Goal: Task Accomplishment & Management: Complete application form

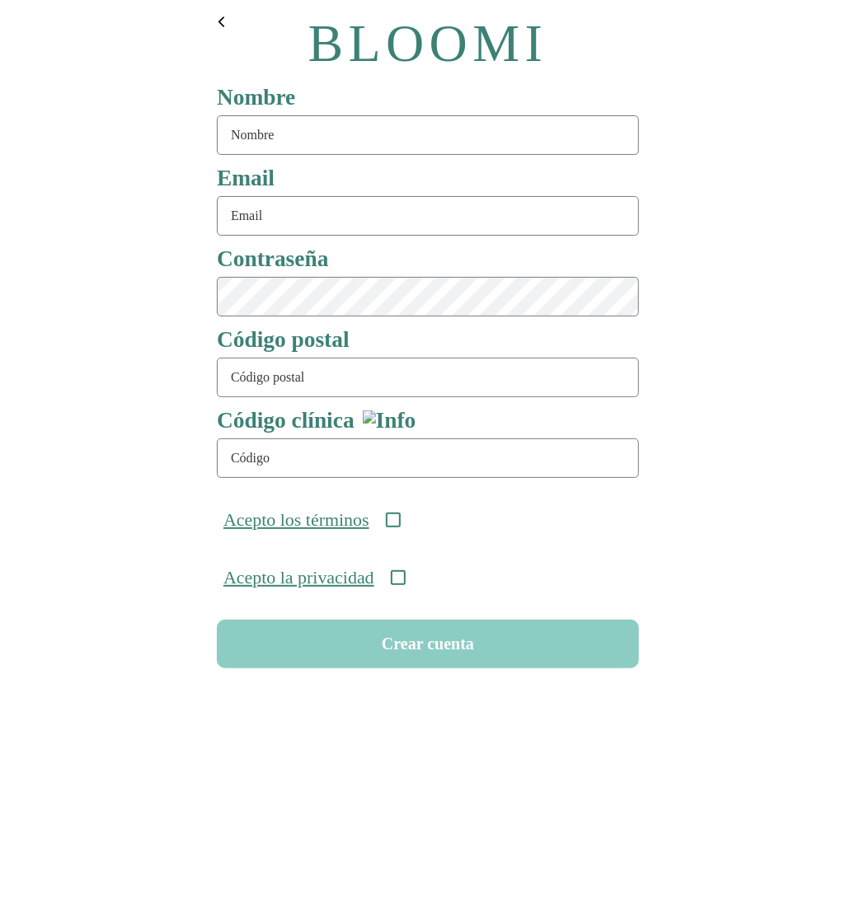
click at [302, 135] on input "text" at bounding box center [428, 135] width 422 height 40
type input "rutina90"
type input "rutina90@test.com"
type input "08911"
type input "ONC-UOM-001"
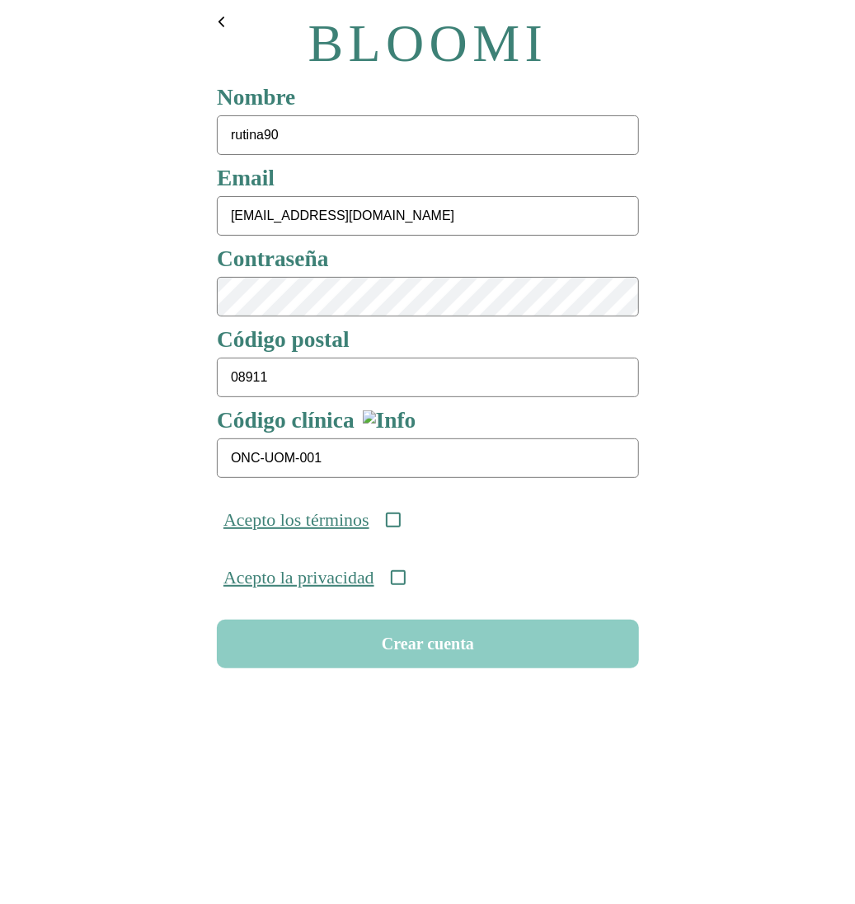
click at [410, 531] on div "Acepto los términos" at bounding box center [427, 520] width 435 height 58
click at [400, 523] on icon at bounding box center [392, 520] width 15 height 15
click at [405, 585] on icon at bounding box center [397, 577] width 15 height 15
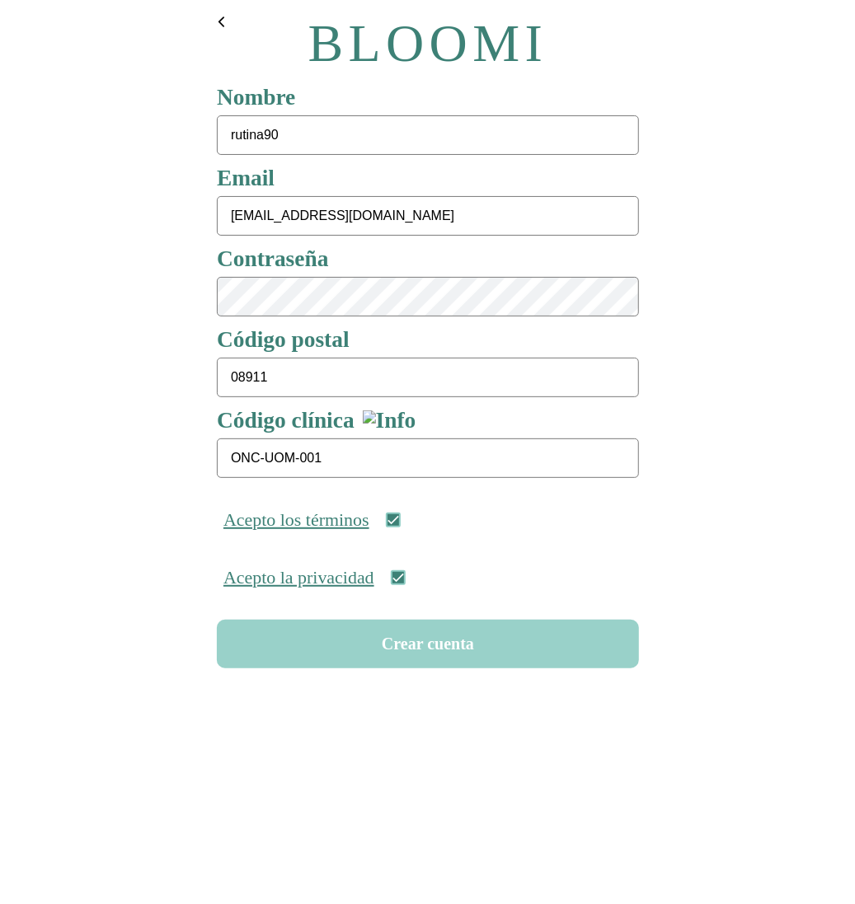
click at [407, 652] on button "Crear cuenta" at bounding box center [428, 644] width 422 height 49
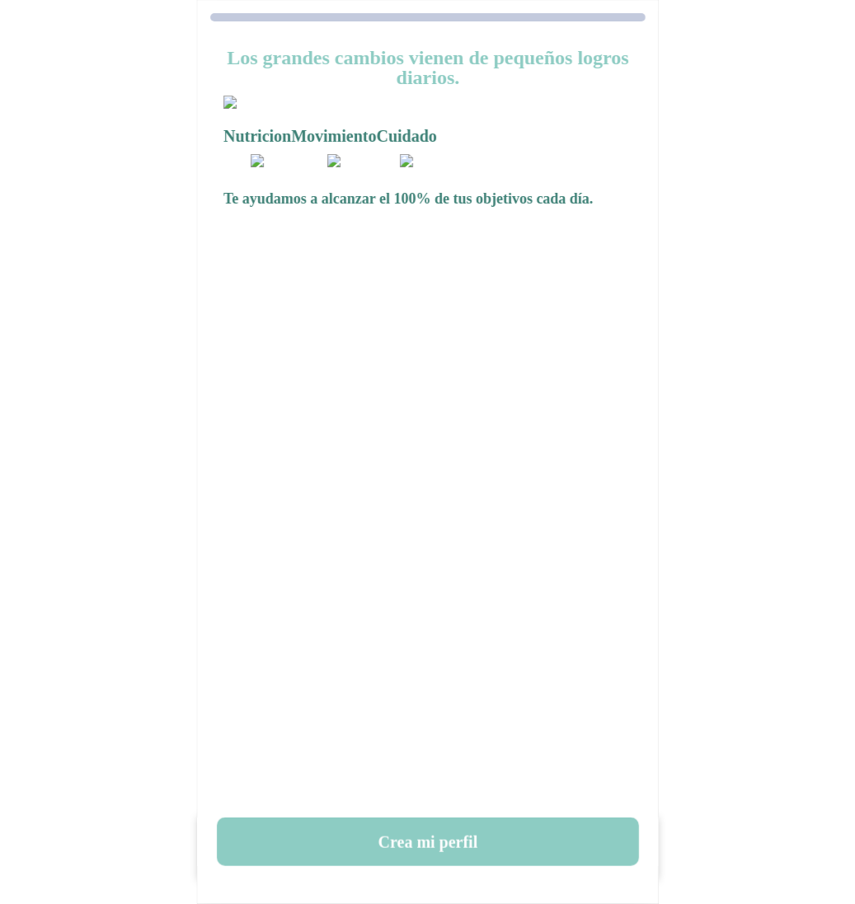
scroll to position [26, 0]
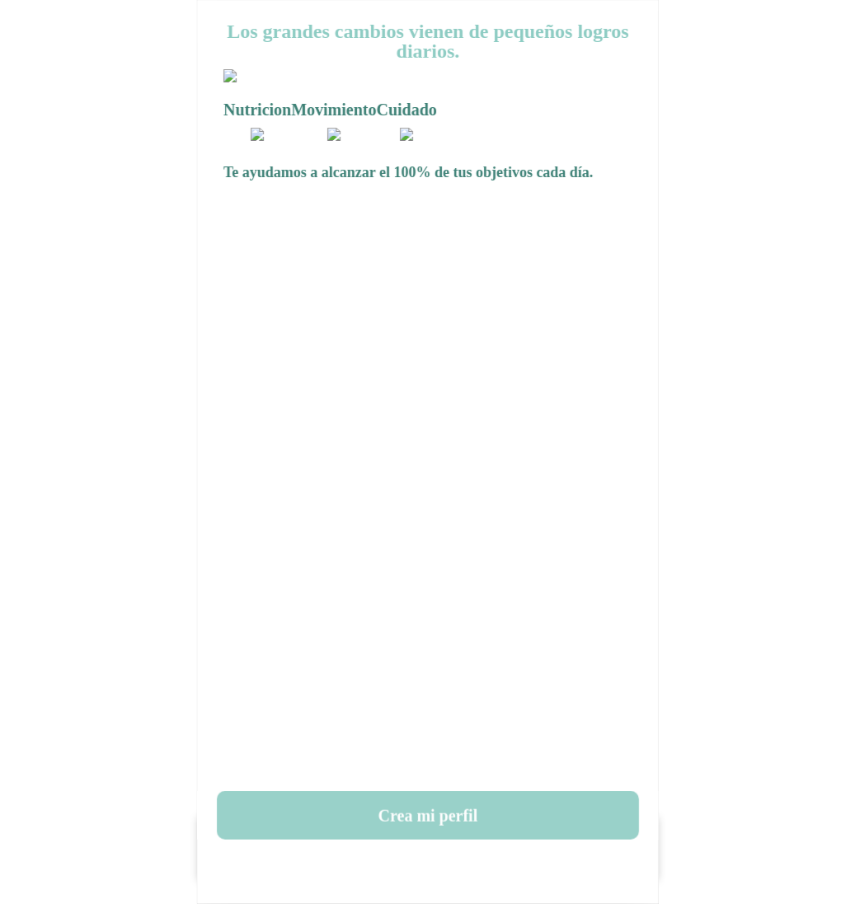
click at [423, 812] on button "Crea mi perfil" at bounding box center [428, 815] width 422 height 49
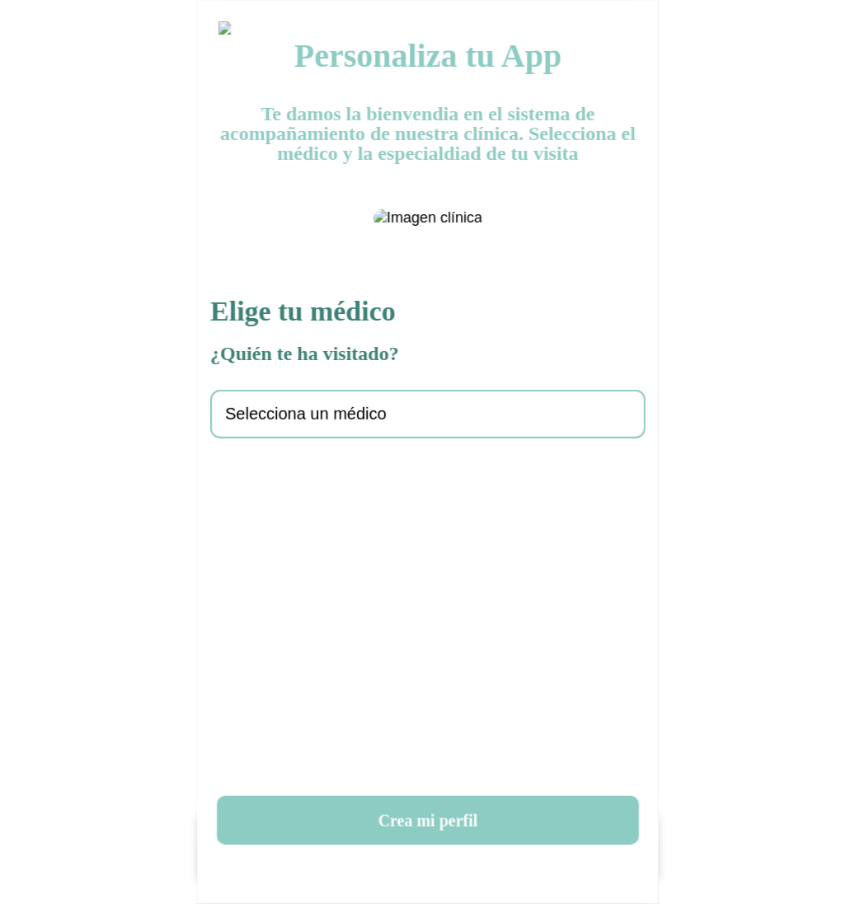
click at [359, 424] on span "Selecciona un médico" at bounding box center [306, 414] width 162 height 19
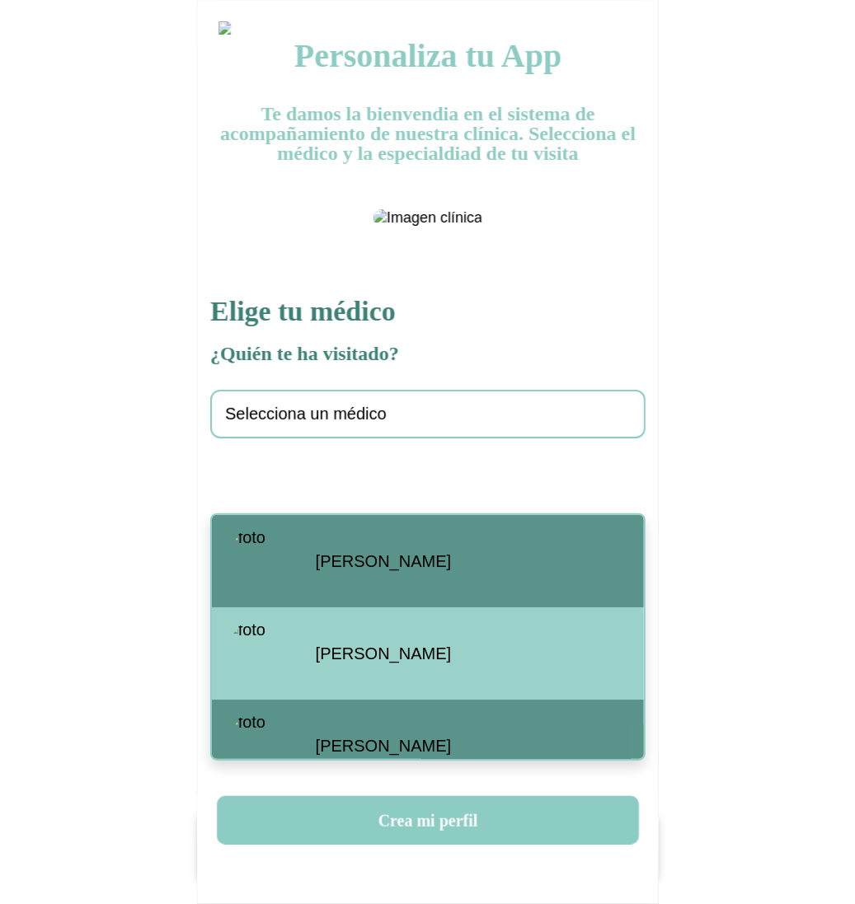
click at [357, 555] on span "Santiago Viteri" at bounding box center [383, 561] width 135 height 19
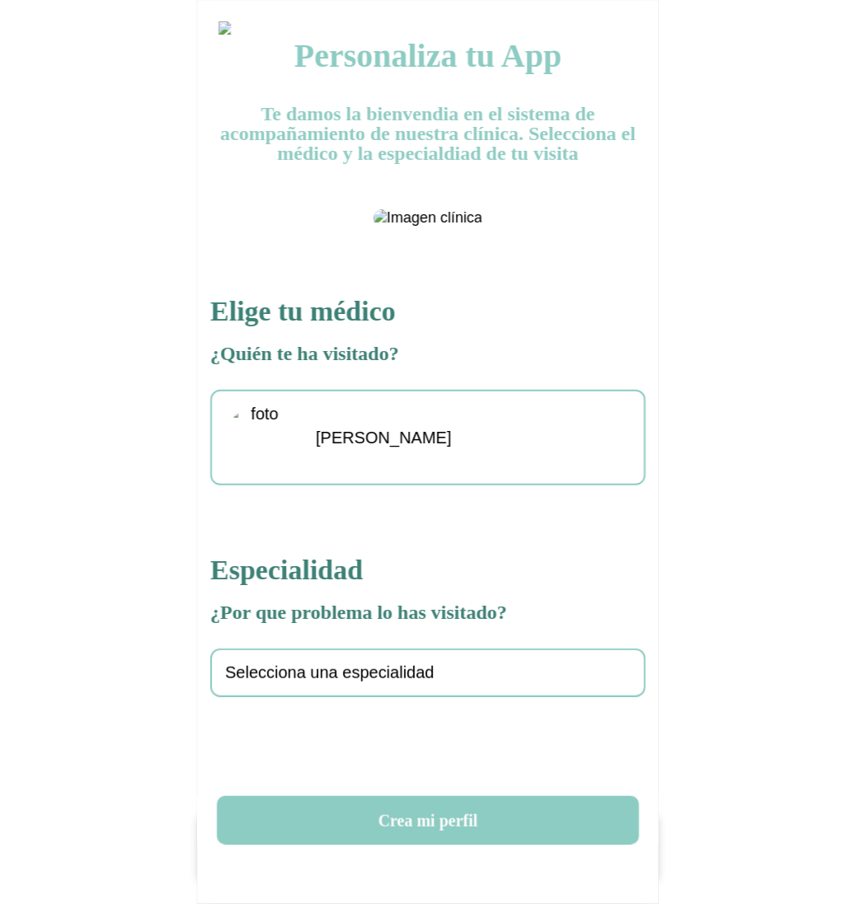
click at [332, 682] on span "Selecciona una especialidad" at bounding box center [329, 673] width 209 height 19
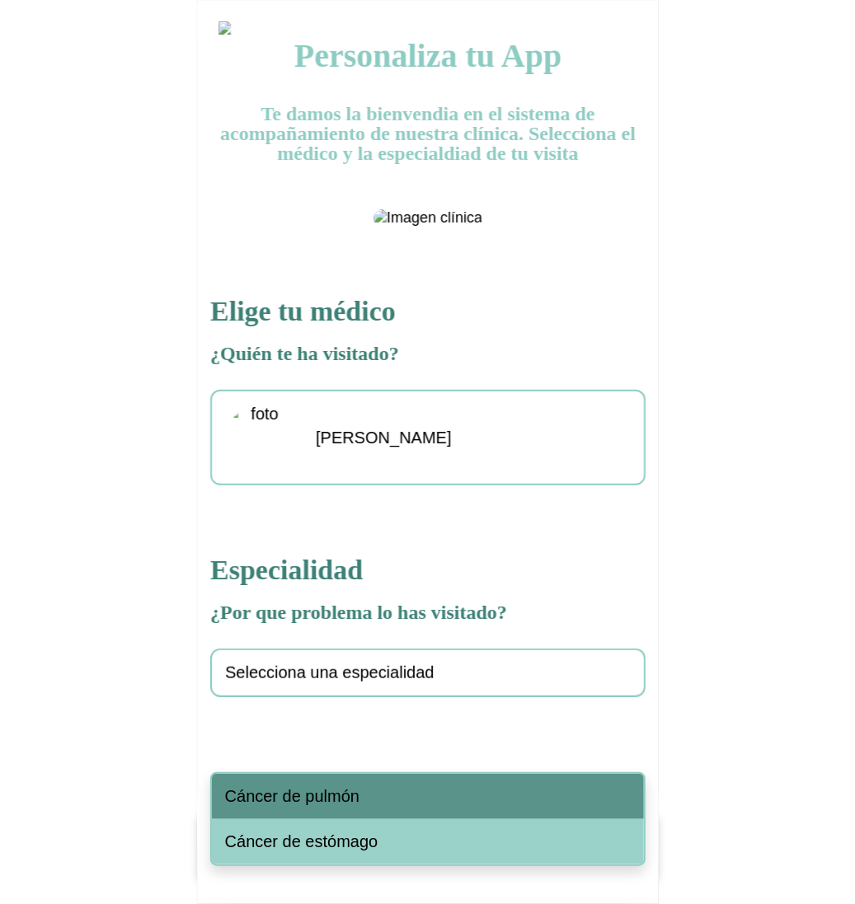
click at [352, 791] on span "Cáncer de pulmón" at bounding box center [292, 796] width 134 height 19
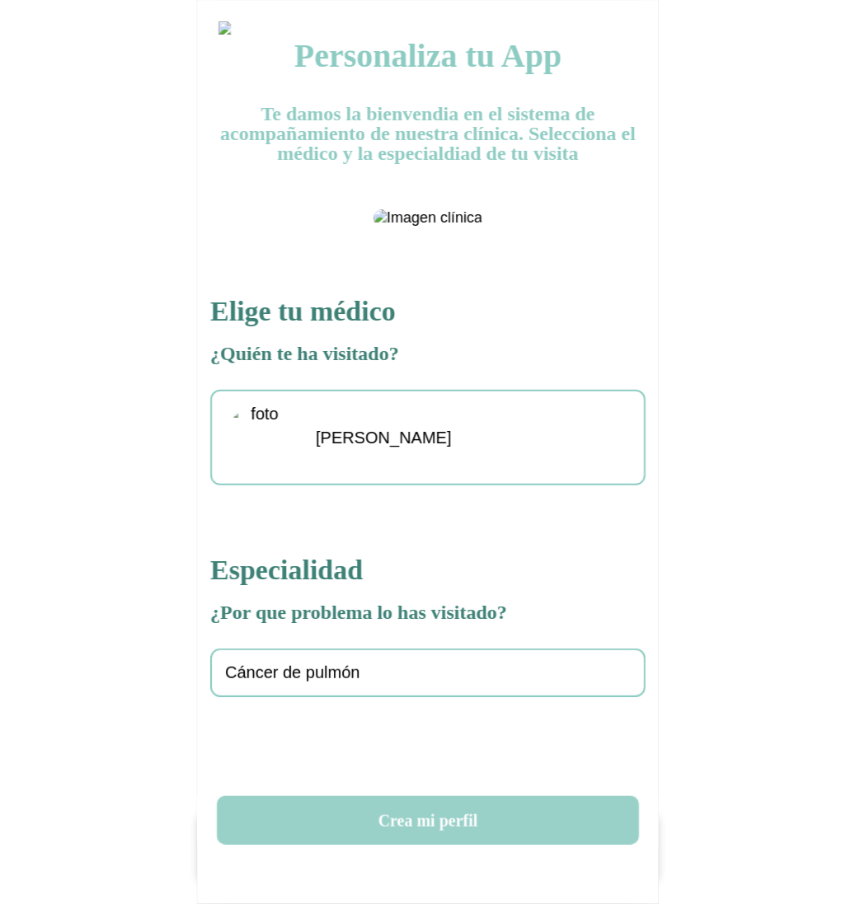
click at [415, 806] on button "Crea mi perfil" at bounding box center [428, 820] width 422 height 49
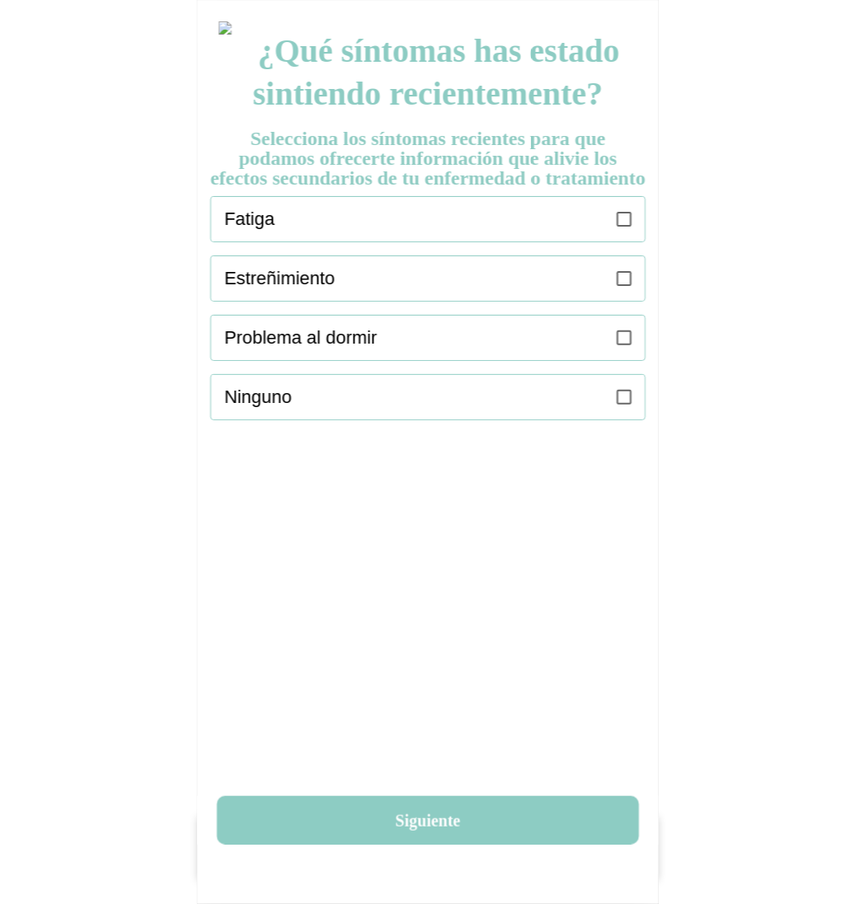
click at [626, 227] on icon at bounding box center [624, 219] width 15 height 15
click at [627, 286] on icon at bounding box center [624, 278] width 15 height 15
click at [621, 345] on icon at bounding box center [624, 338] width 15 height 15
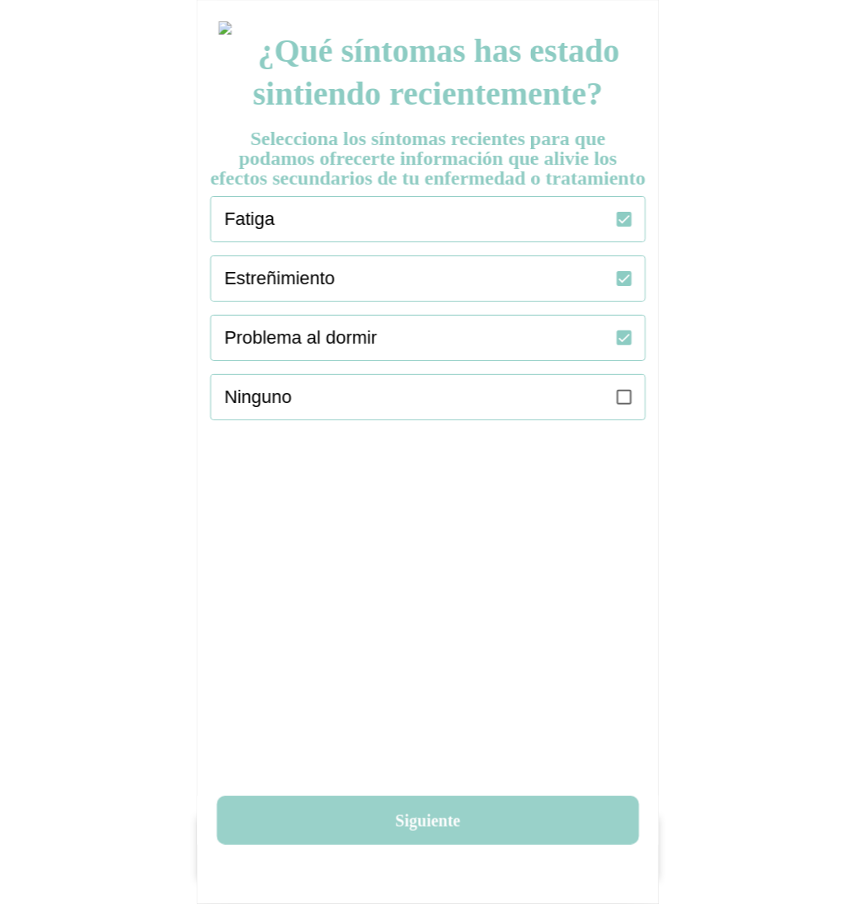
click at [446, 809] on button "Siguiente" at bounding box center [428, 820] width 422 height 49
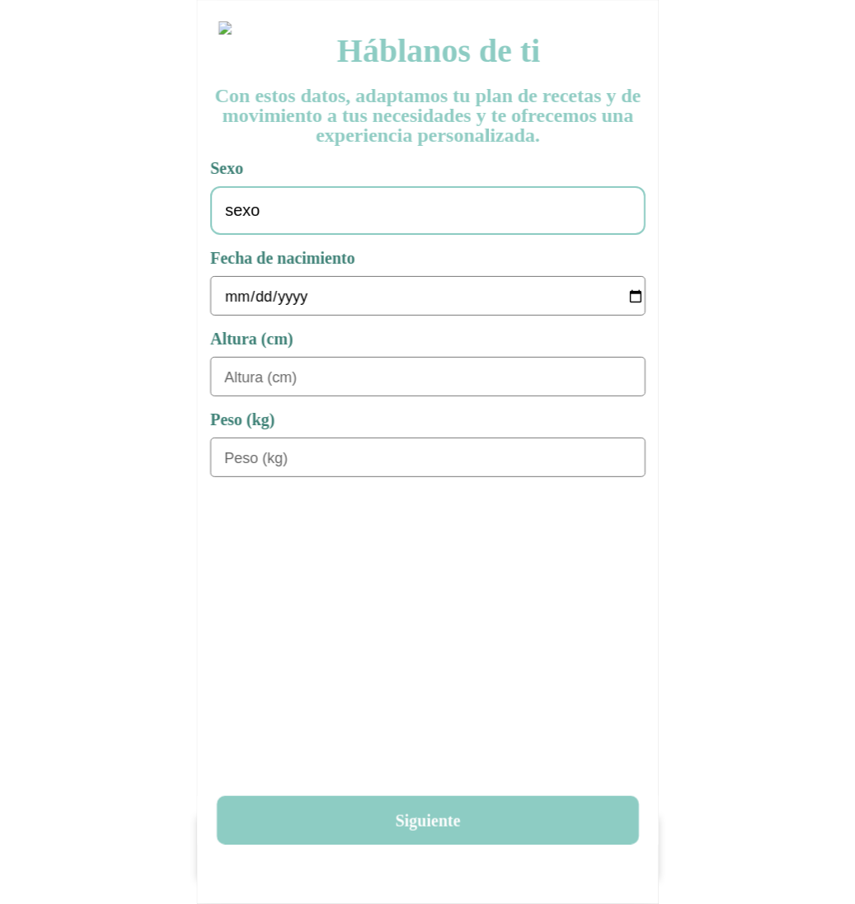
click at [443, 213] on div "sexo" at bounding box center [427, 210] width 435 height 49
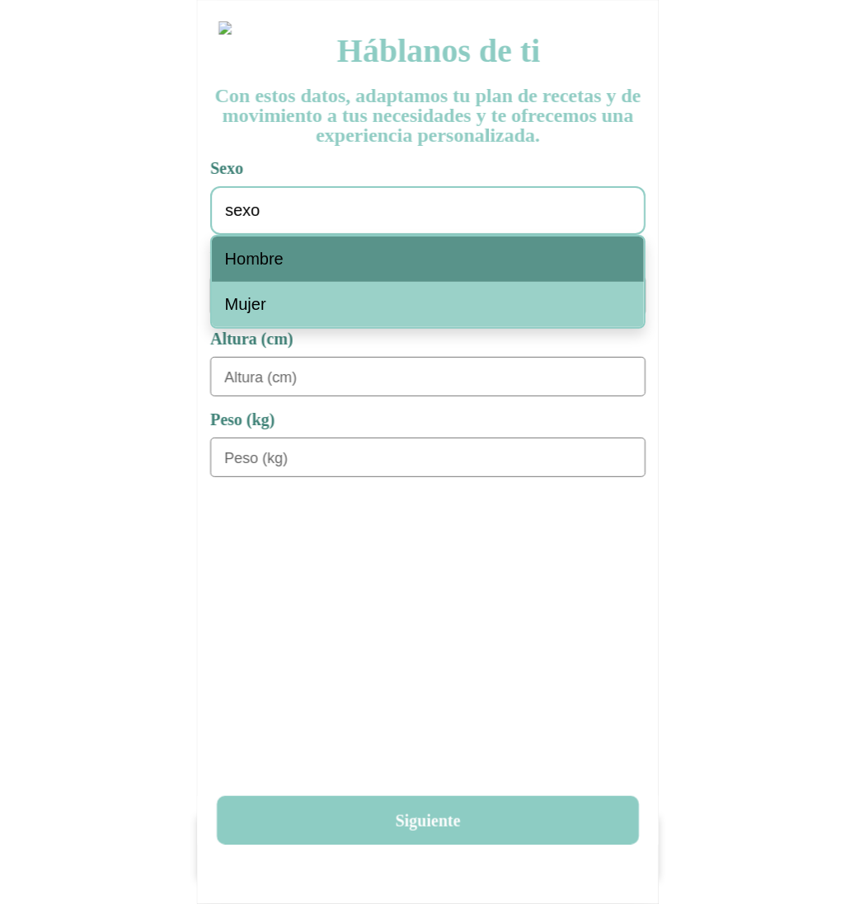
click at [424, 250] on div "Hombre" at bounding box center [428, 259] width 432 height 45
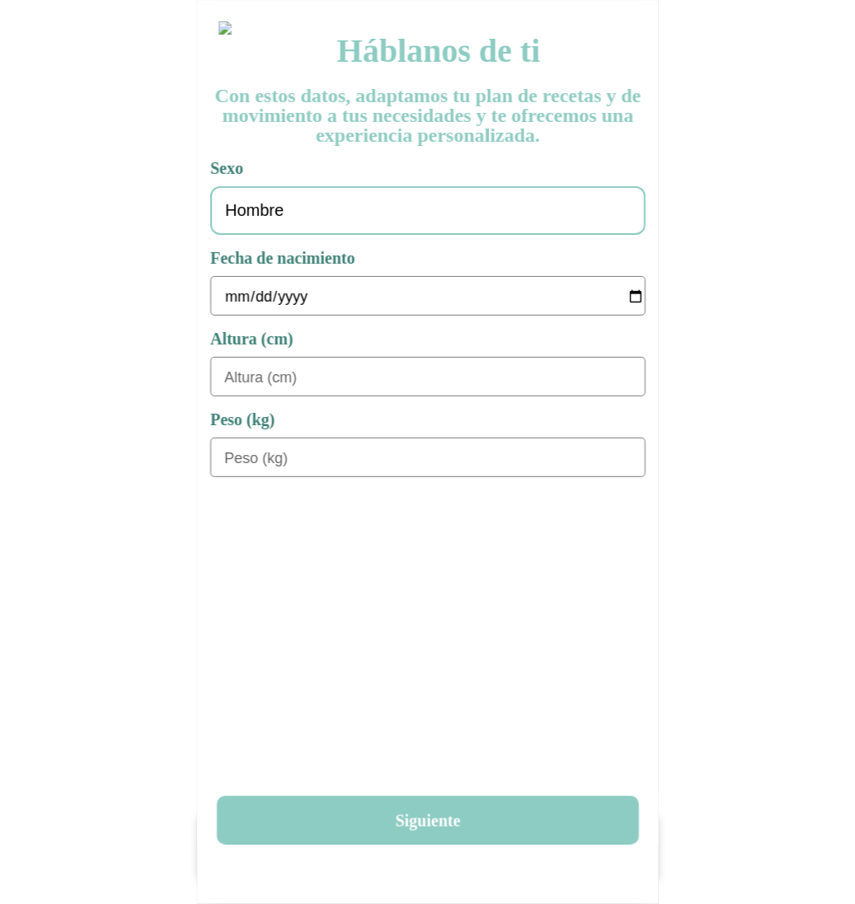
click at [229, 300] on input "date" at bounding box center [434, 297] width 420 height 40
type input "1978-01-01"
type input "180"
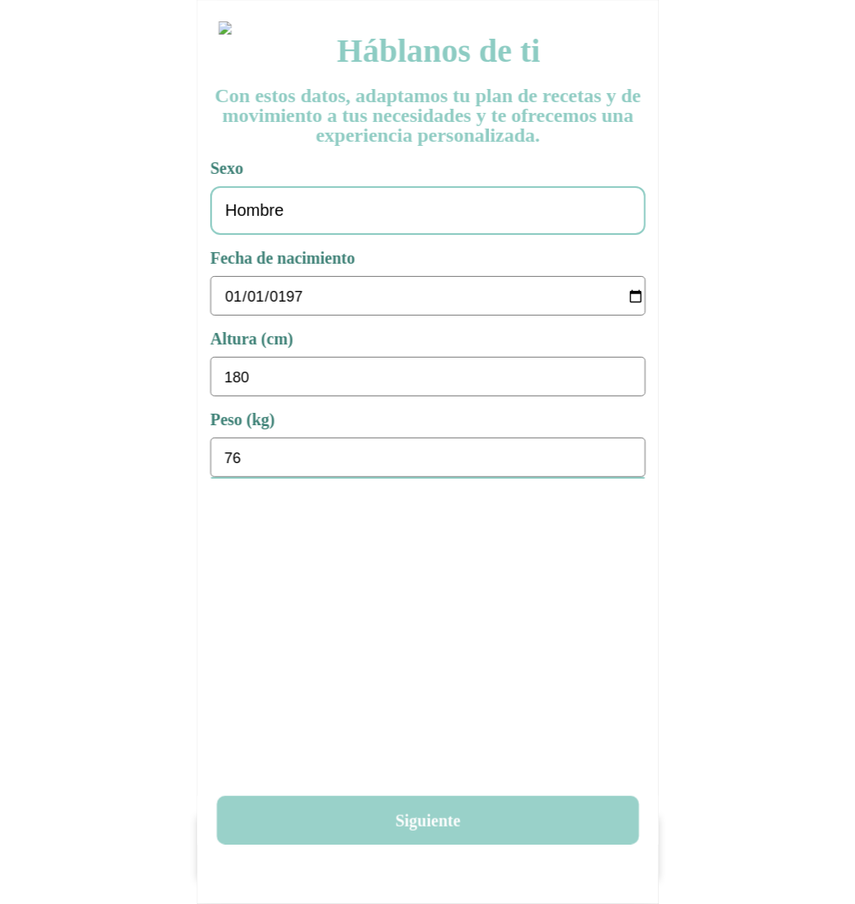
type input "76"
click at [387, 823] on button "Siguiente" at bounding box center [428, 820] width 422 height 49
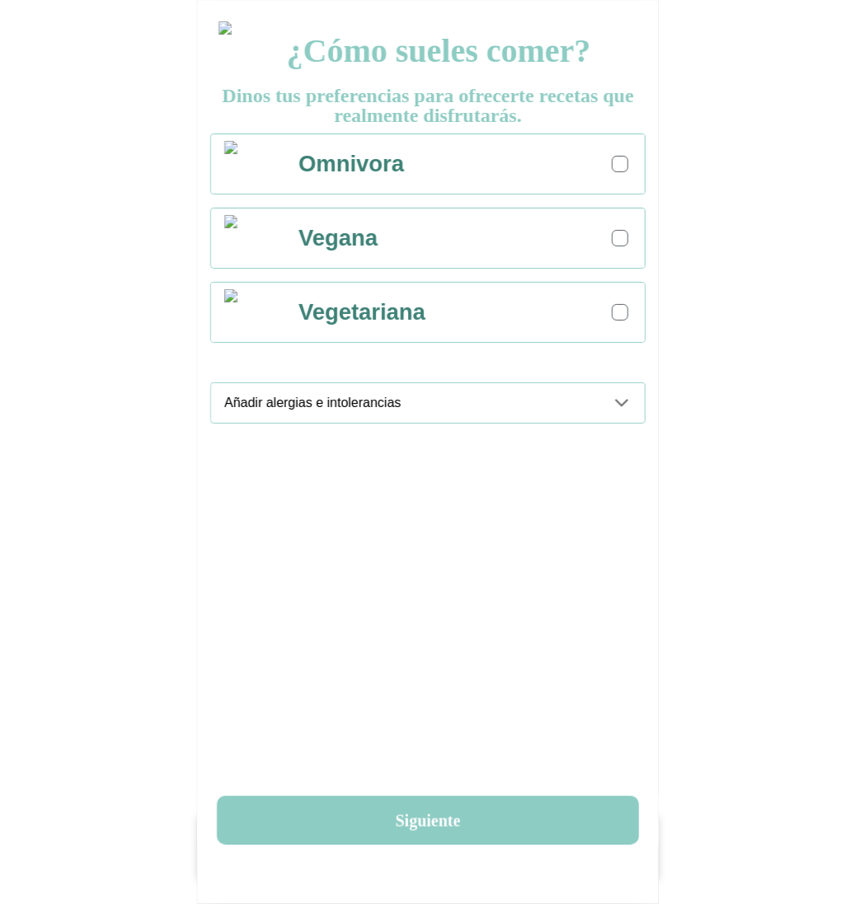
click at [626, 169] on div at bounding box center [620, 164] width 16 height 16
click at [603, 402] on div "Añadir alergias e intolerancias" at bounding box center [434, 403] width 420 height 40
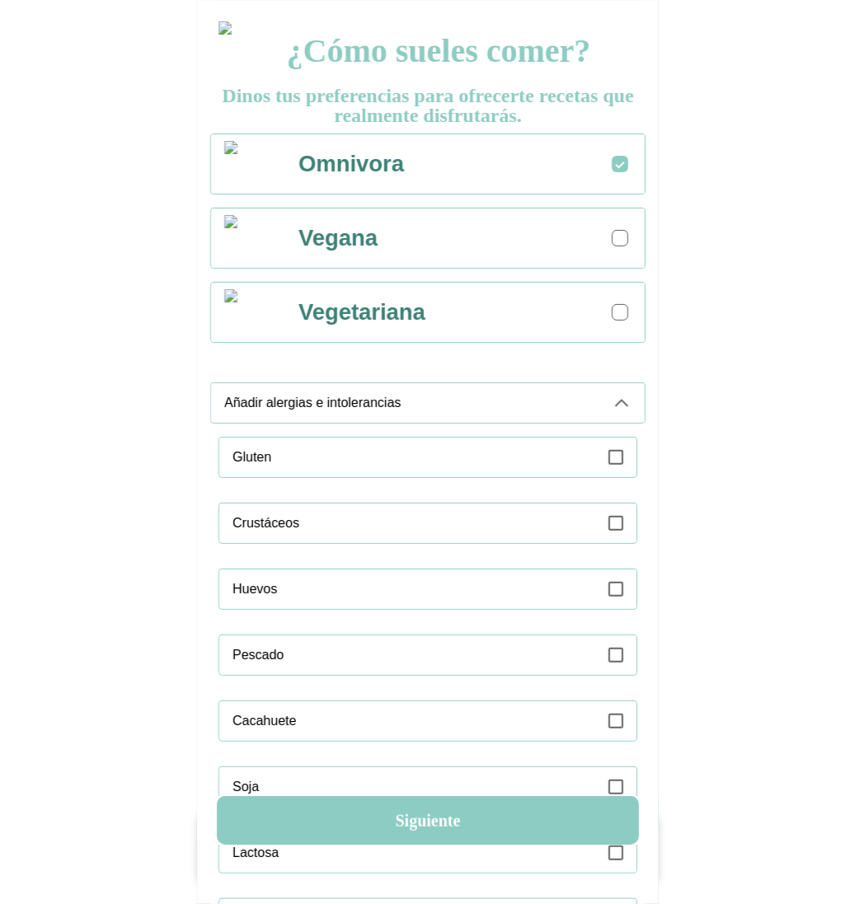
click at [595, 474] on div "Gluten" at bounding box center [434, 458] width 404 height 40
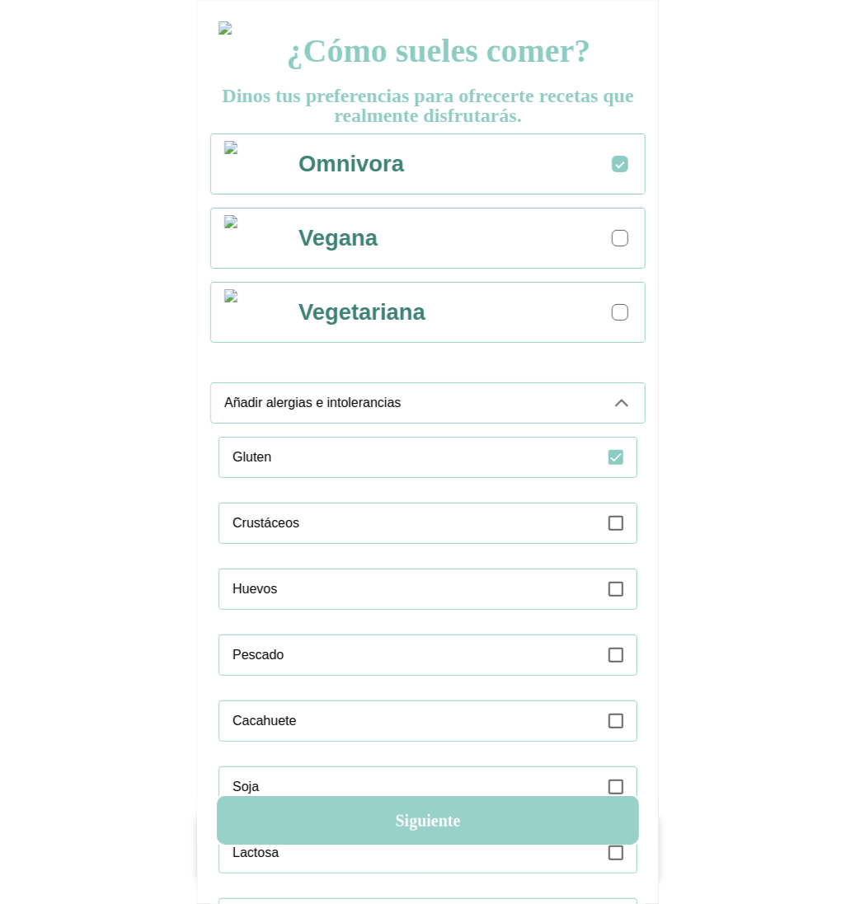
click at [459, 813] on button "Siguiente" at bounding box center [428, 820] width 422 height 49
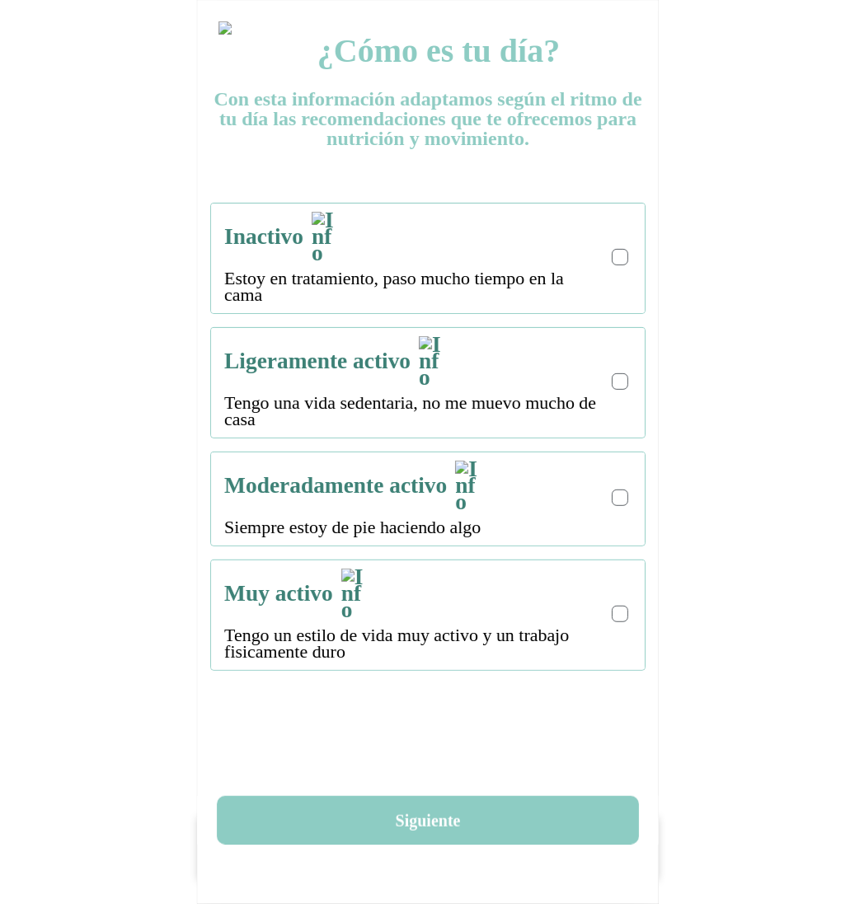
click at [622, 253] on div at bounding box center [619, 257] width 9 height 9
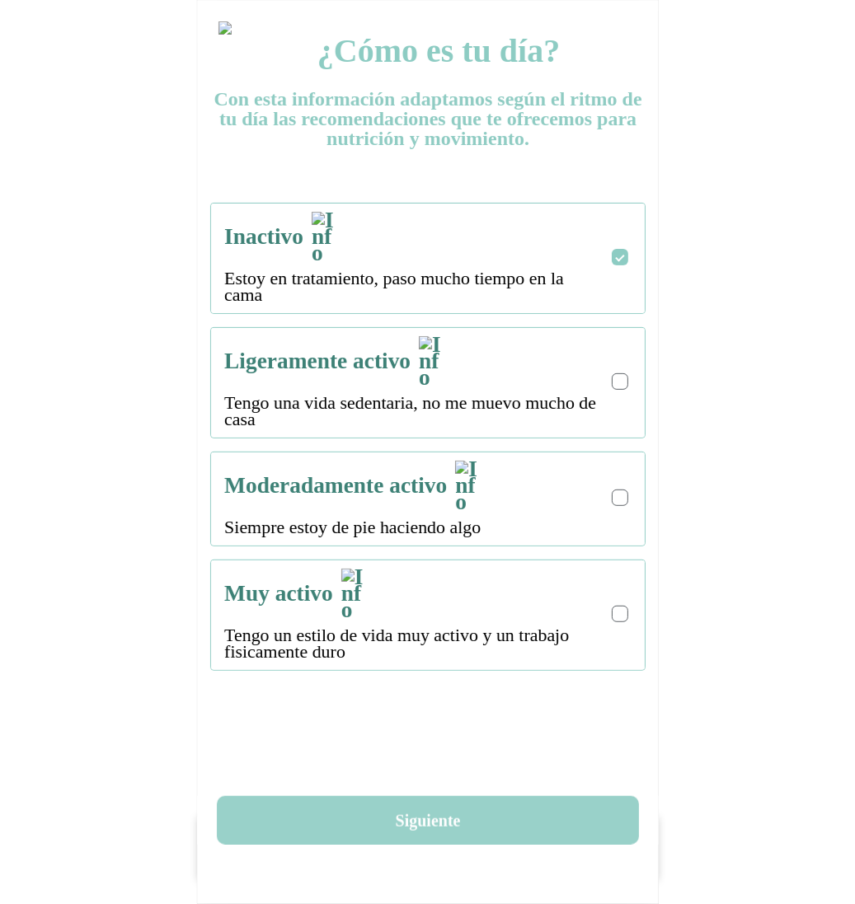
click at [422, 823] on button "Siguiente" at bounding box center [428, 820] width 422 height 49
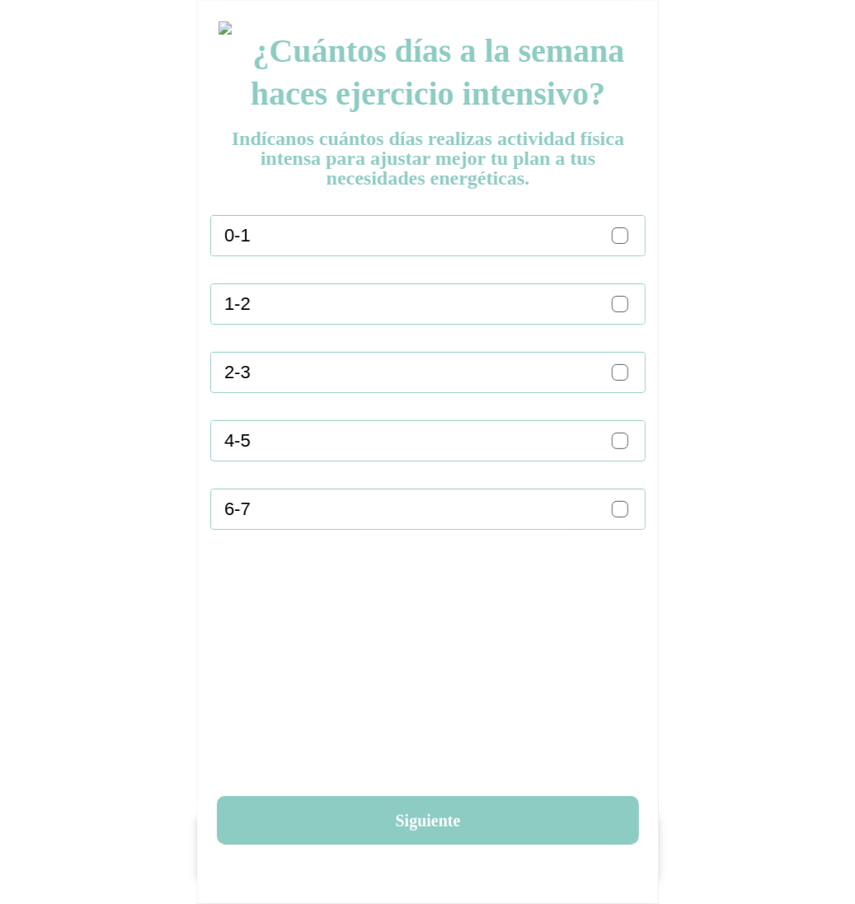
click at [623, 227] on div at bounding box center [620, 235] width 16 height 16
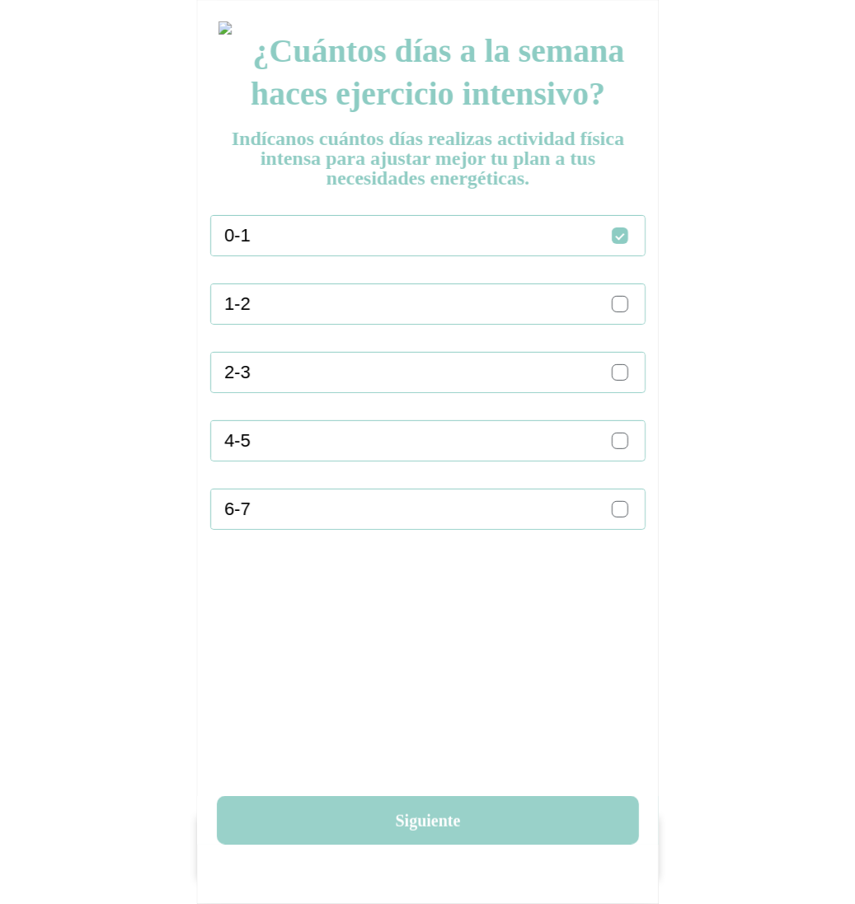
click at [453, 815] on button "Siguiente" at bounding box center [428, 820] width 422 height 49
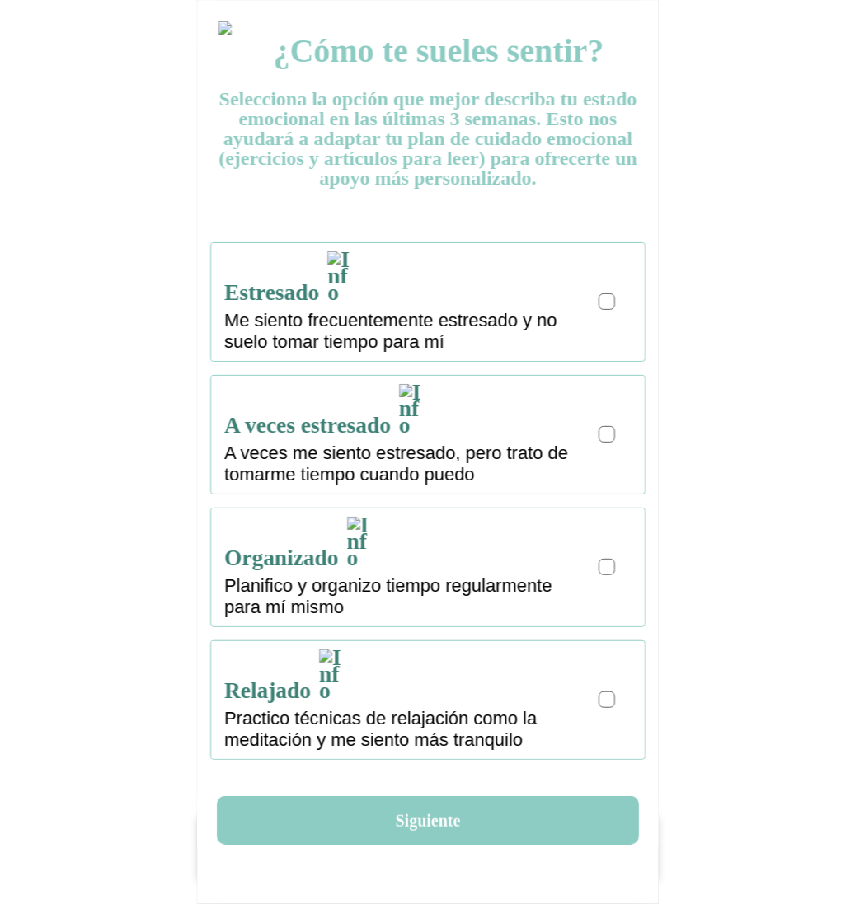
click at [605, 293] on div at bounding box center [606, 301] width 16 height 16
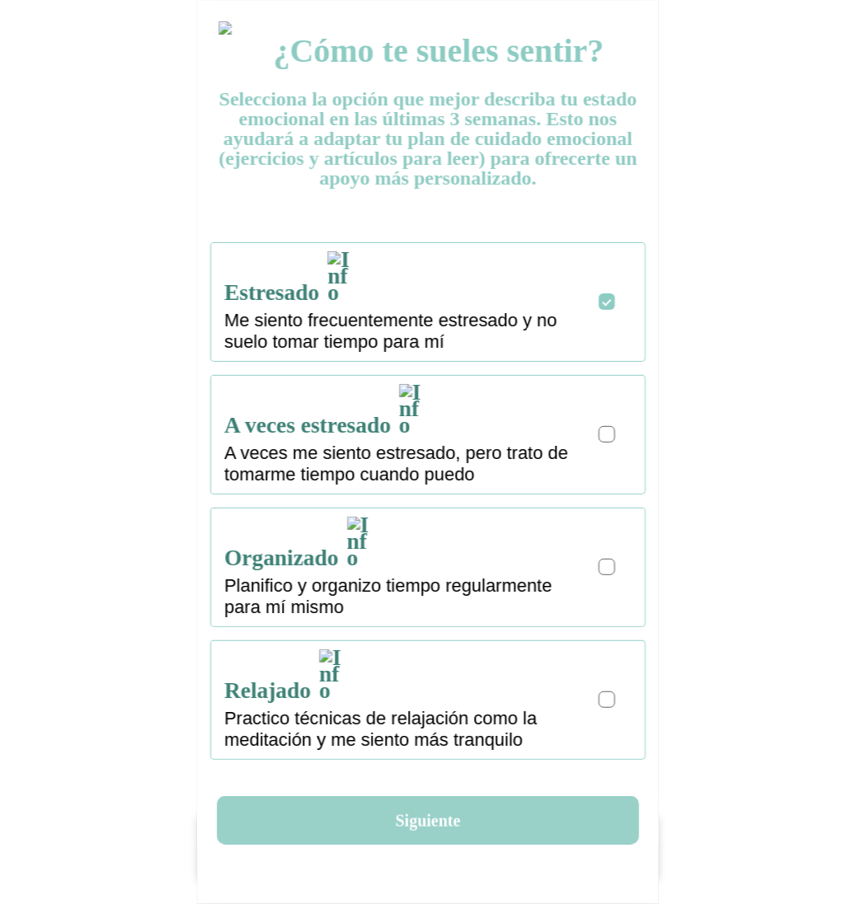
click at [440, 817] on button "Siguiente" at bounding box center [428, 820] width 422 height 49
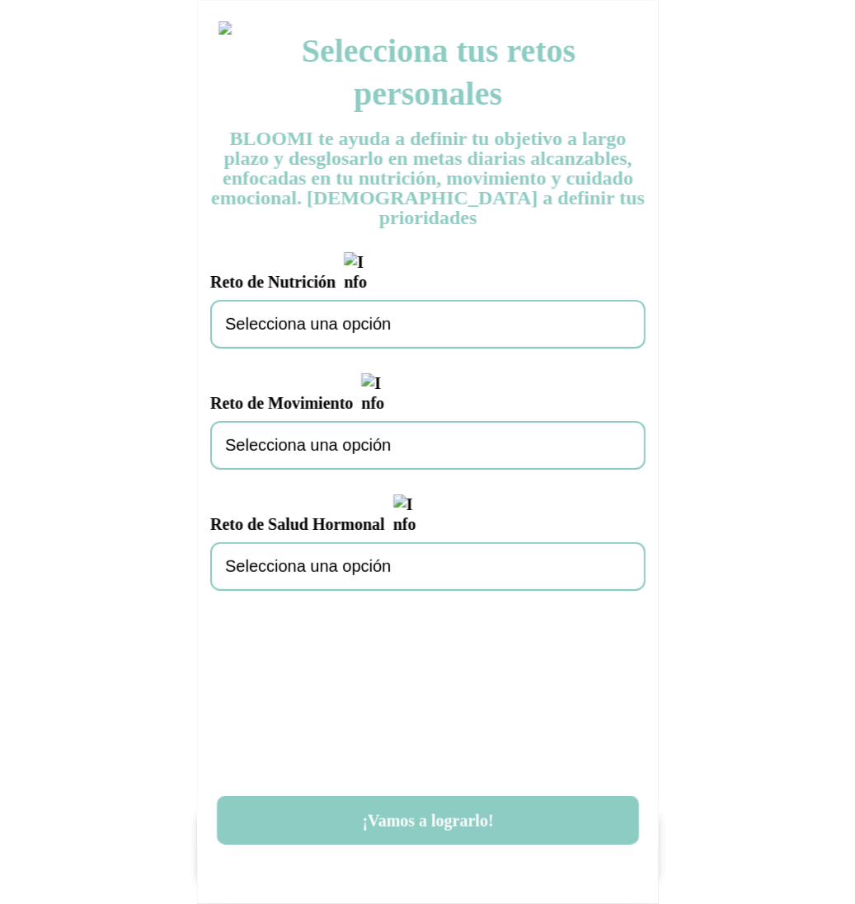
click at [423, 300] on div "Selecciona una opción" at bounding box center [427, 324] width 435 height 49
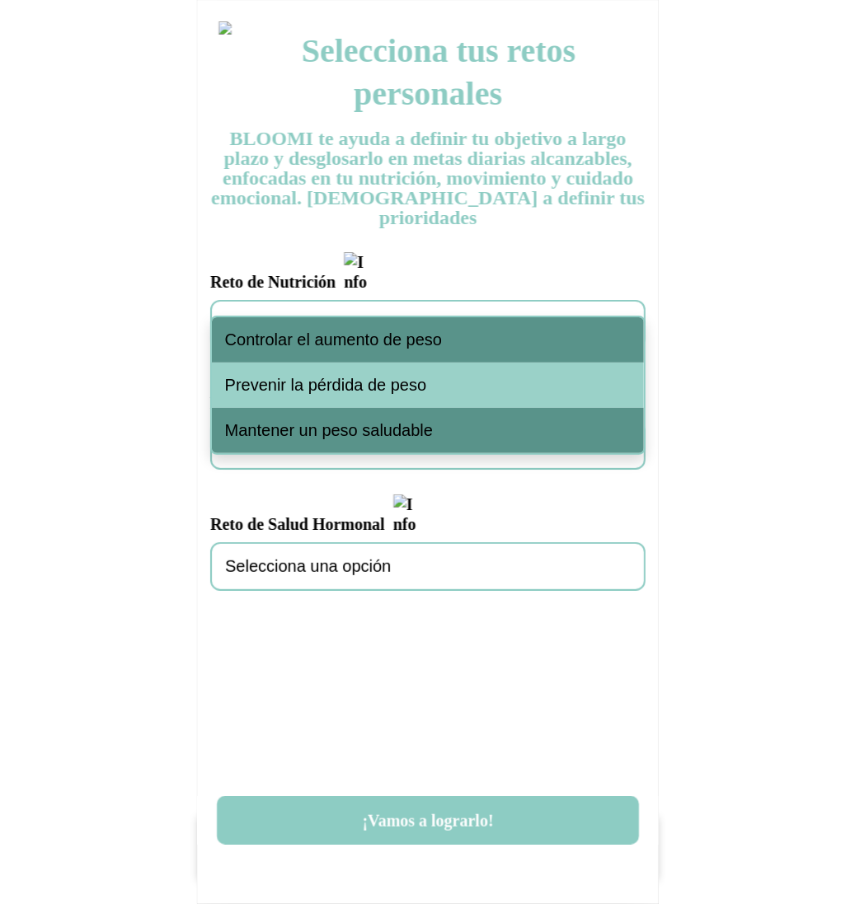
click at [411, 331] on span "Controlar el aumento de peso" at bounding box center [334, 340] width 218 height 19
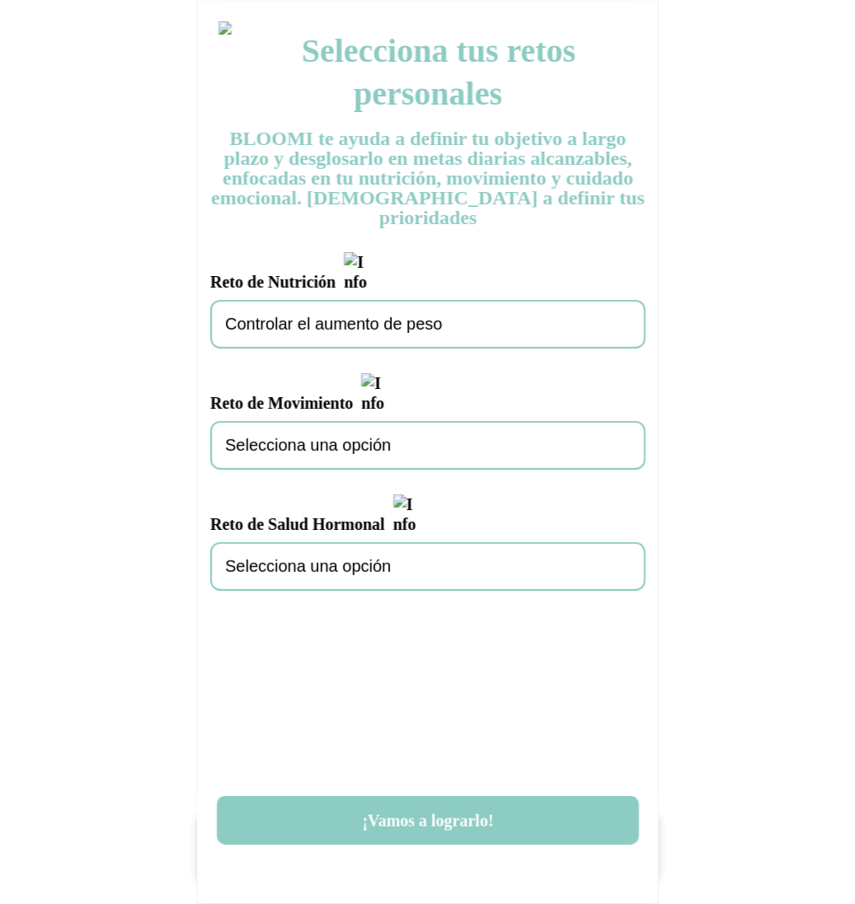
click at [400, 421] on div "Selecciona una opción" at bounding box center [427, 445] width 435 height 49
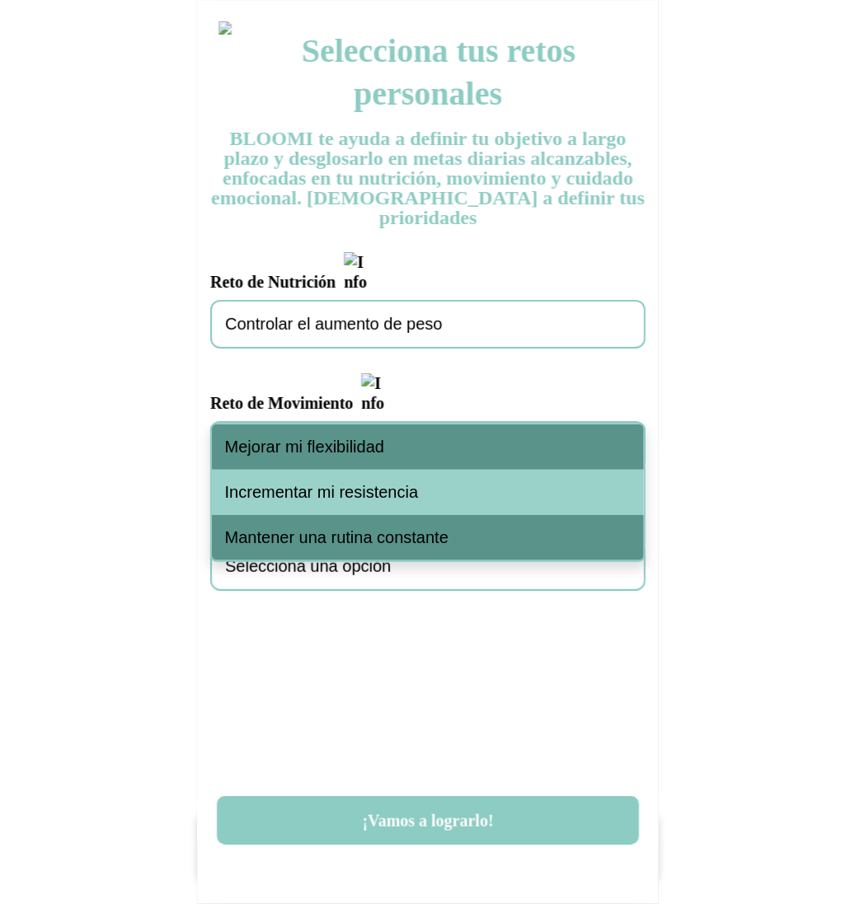
click at [401, 456] on div "Mejorar mi flexibilidad" at bounding box center [428, 446] width 432 height 45
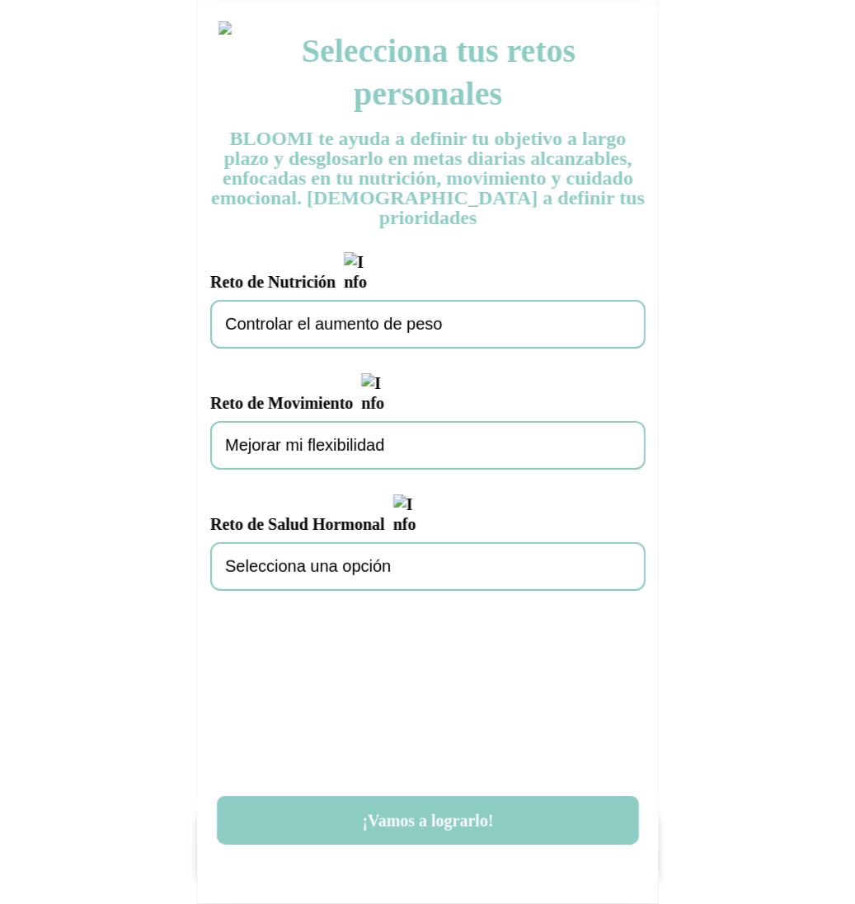
click at [392, 542] on div "Selecciona una opción" at bounding box center [427, 566] width 435 height 49
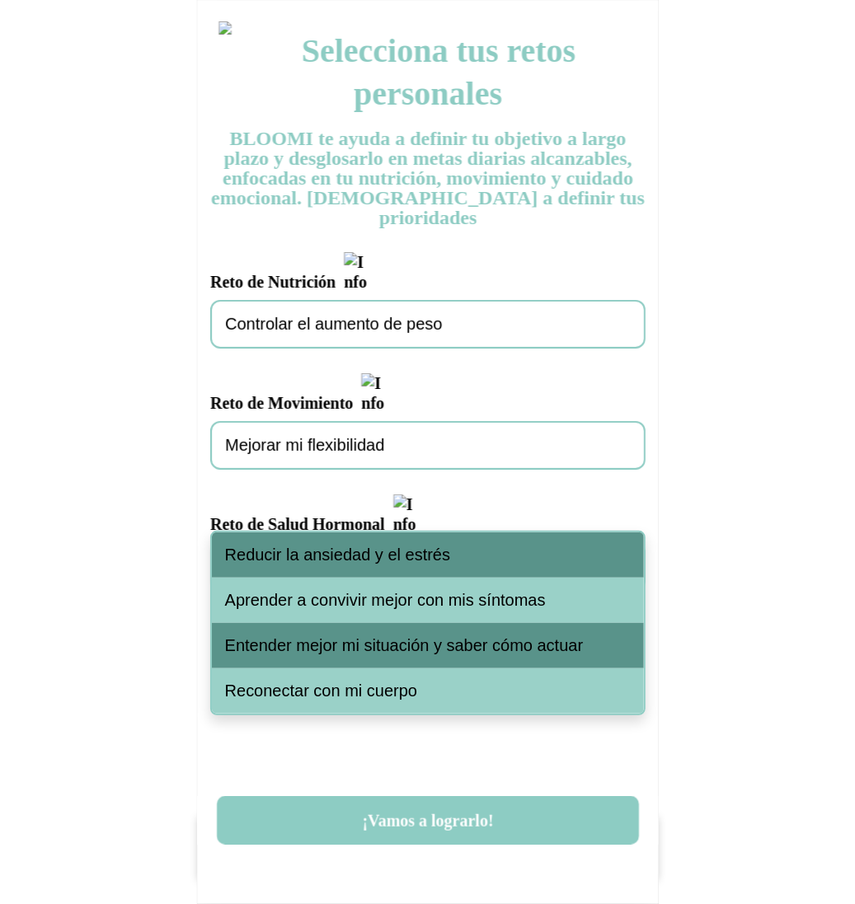
click at [392, 552] on span "Reducir la ansiedad y el estrés" at bounding box center [337, 555] width 225 height 19
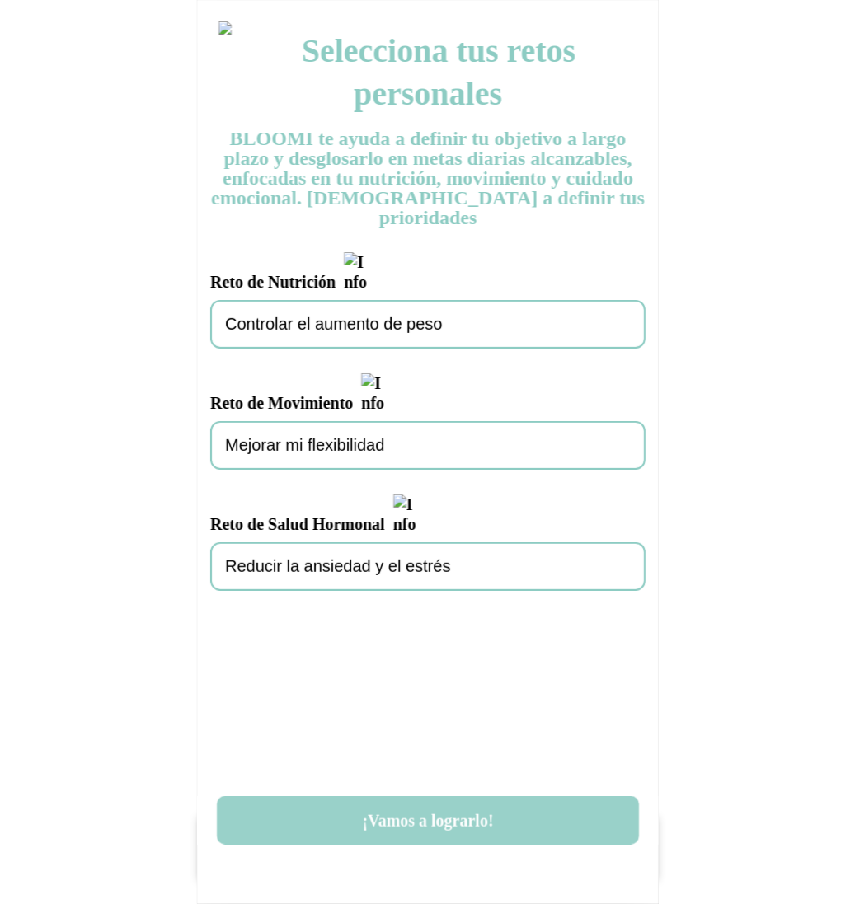
click at [459, 815] on button "¡Vamos a lograrlo!" at bounding box center [428, 820] width 422 height 49
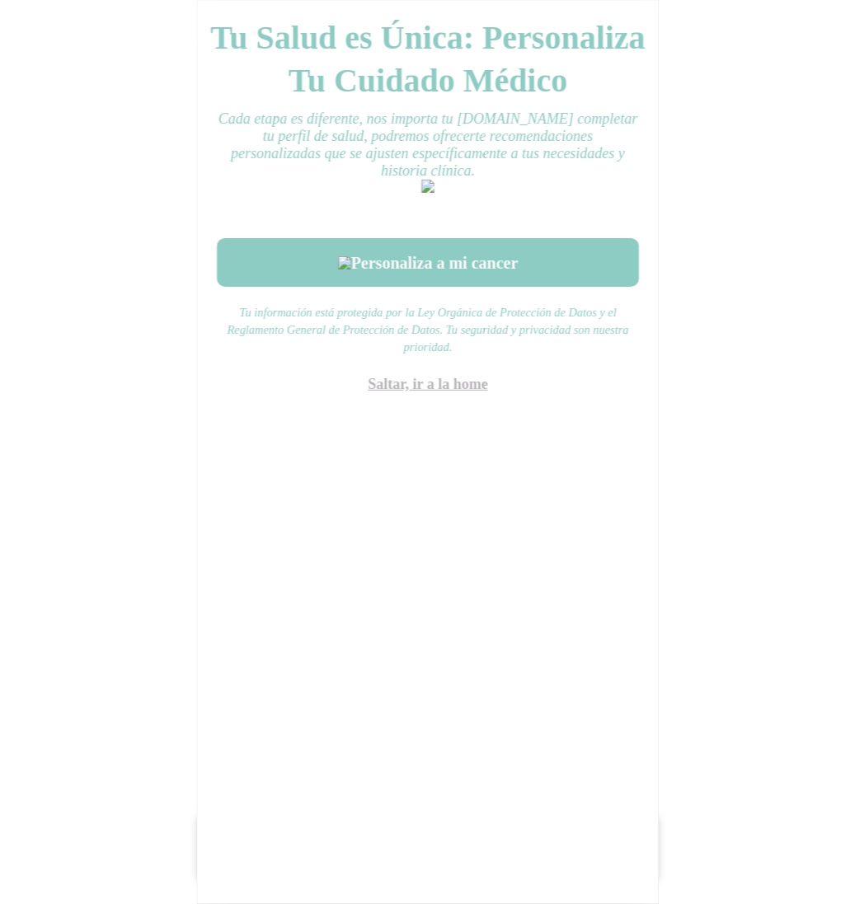
click at [452, 392] on link "Saltar, ir a la home" at bounding box center [428, 384] width 120 height 16
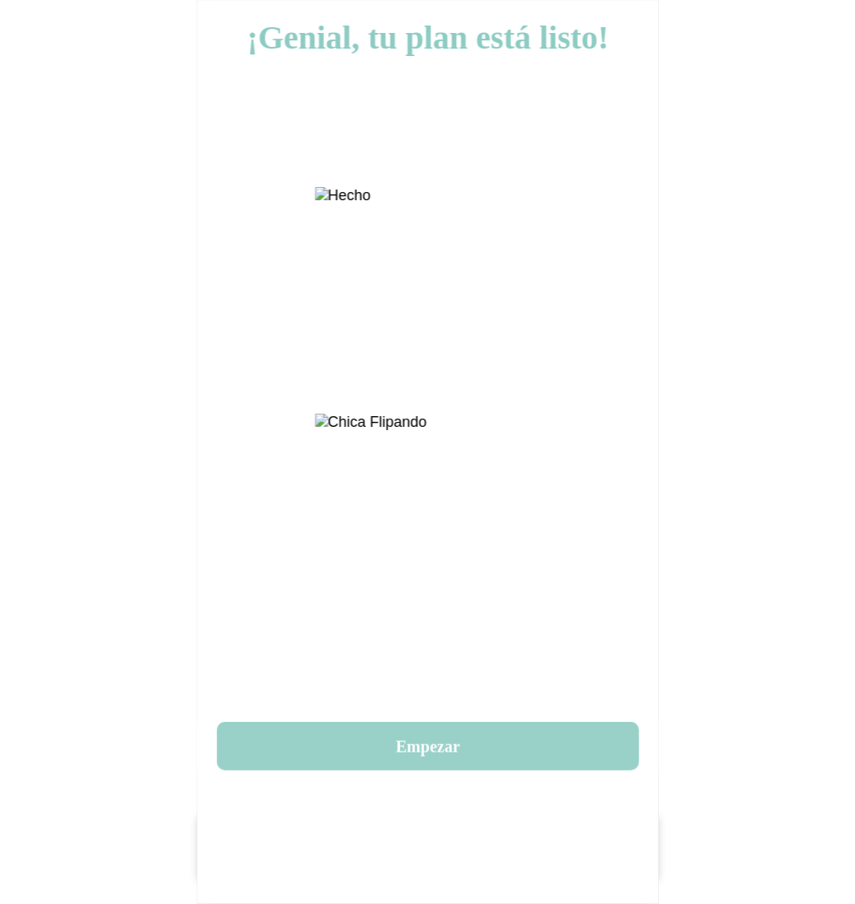
click at [466, 738] on button "Empezar" at bounding box center [428, 746] width 422 height 49
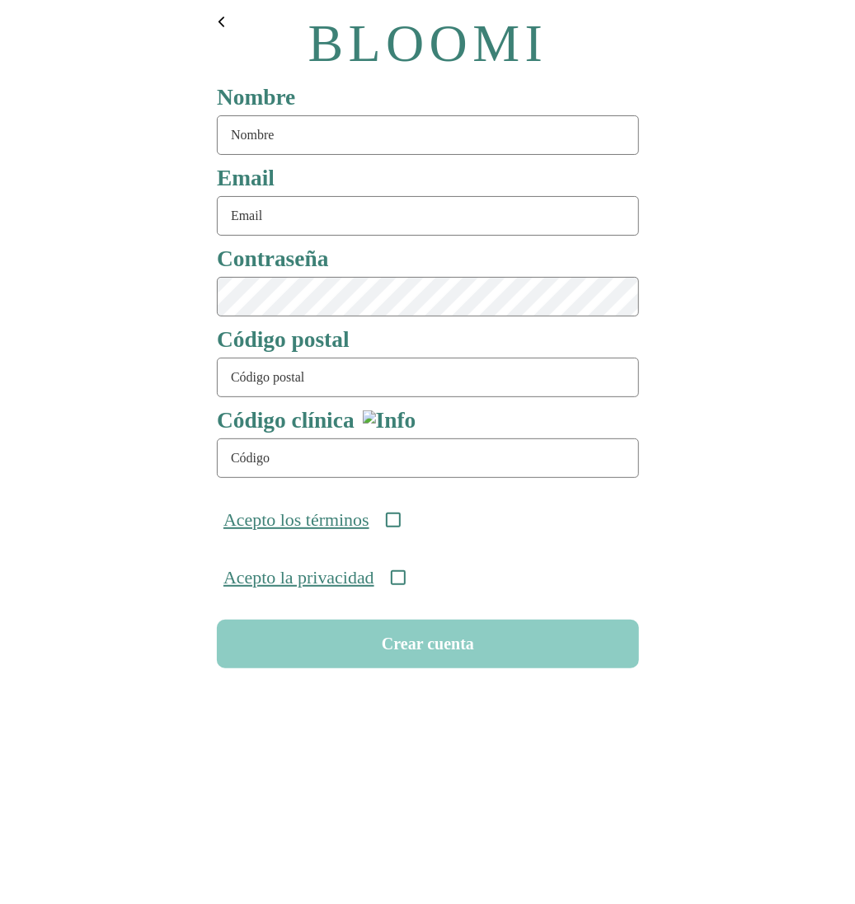
click at [273, 138] on input "text" at bounding box center [428, 135] width 422 height 40
type input "rutina88"
type input "rutina88@test.com"
type input "08911"
type input "ONC-UOM-001"
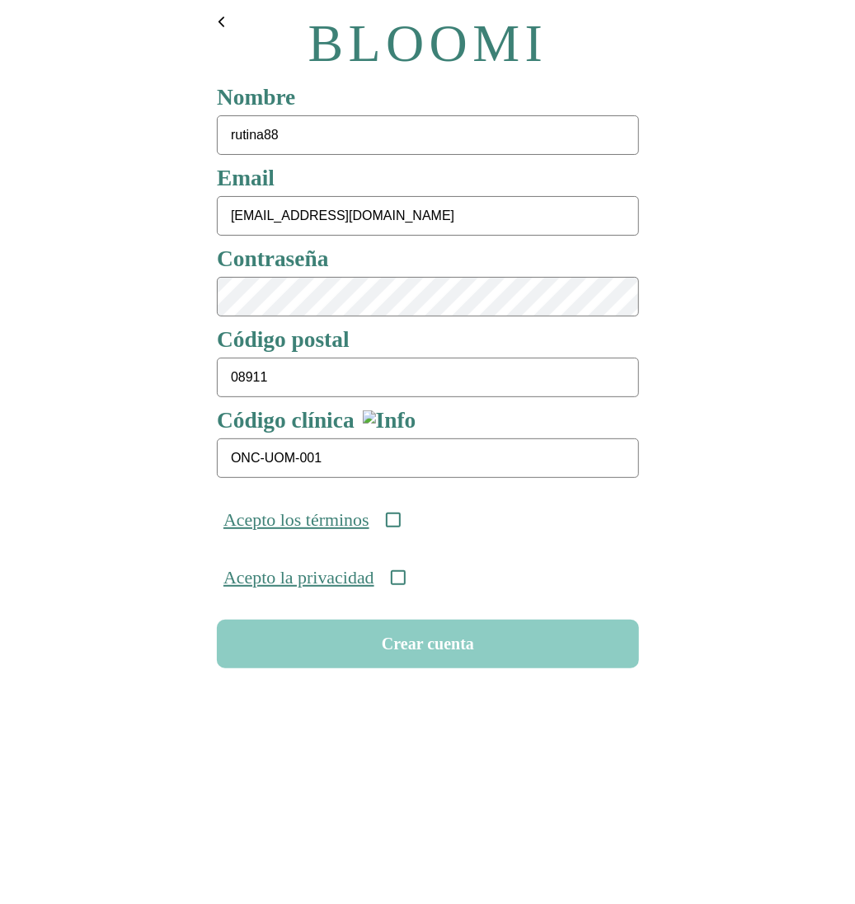
click at [414, 529] on div "Acepto los términos" at bounding box center [427, 520] width 435 height 58
click at [400, 524] on icon at bounding box center [392, 520] width 15 height 15
click at [405, 585] on icon at bounding box center [397, 577] width 15 height 15
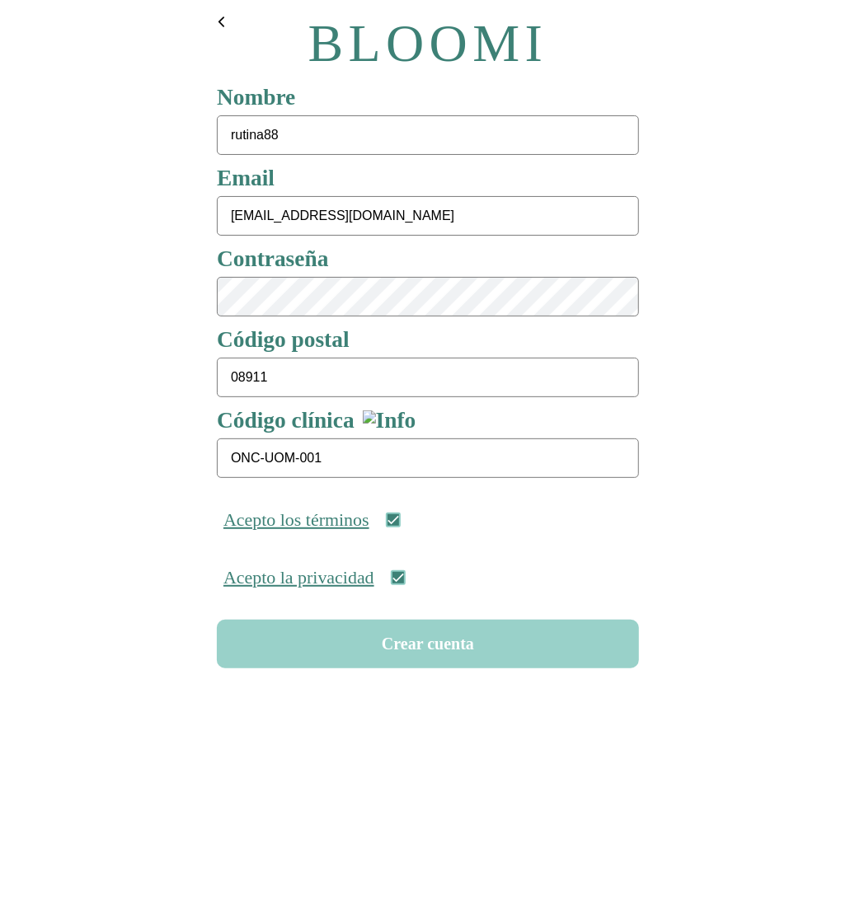
click at [419, 644] on button "Crear cuenta" at bounding box center [428, 644] width 422 height 49
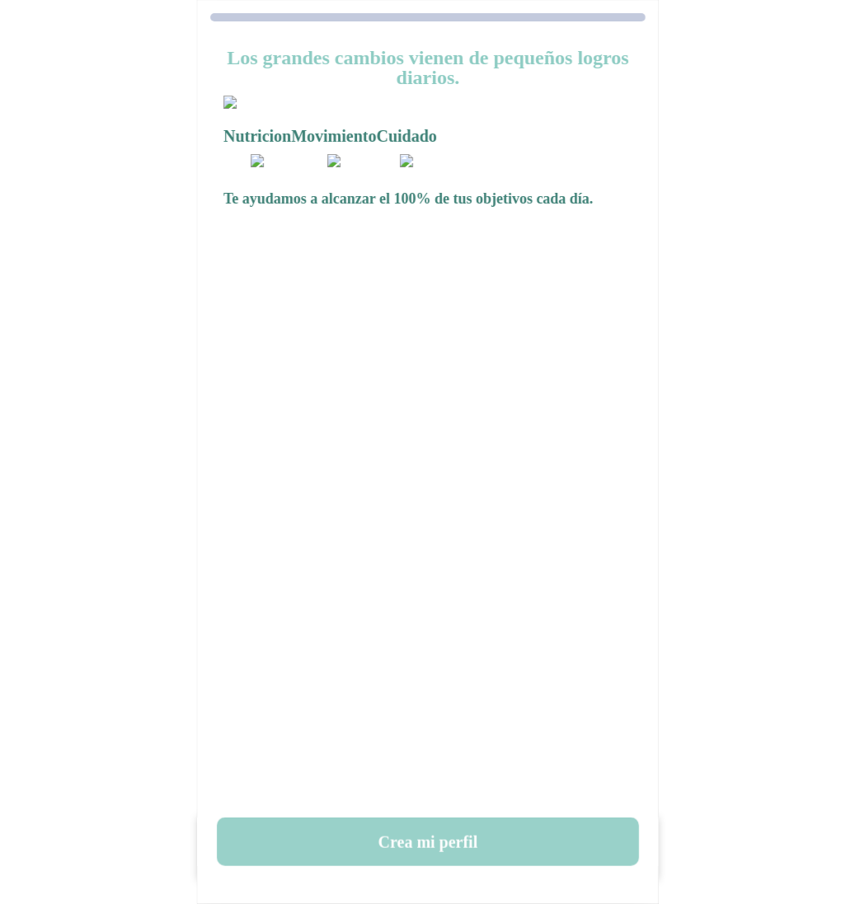
click at [408, 857] on button "Crea mi perfil" at bounding box center [428, 842] width 422 height 49
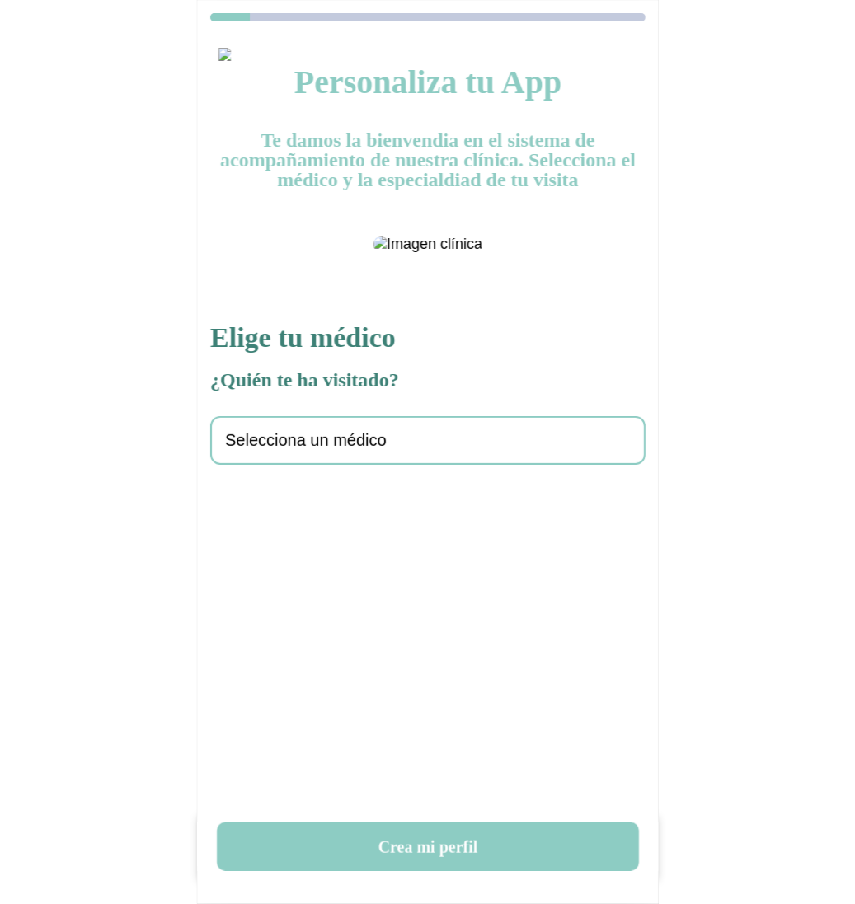
click at [467, 465] on div "Selecciona un médico" at bounding box center [427, 440] width 435 height 49
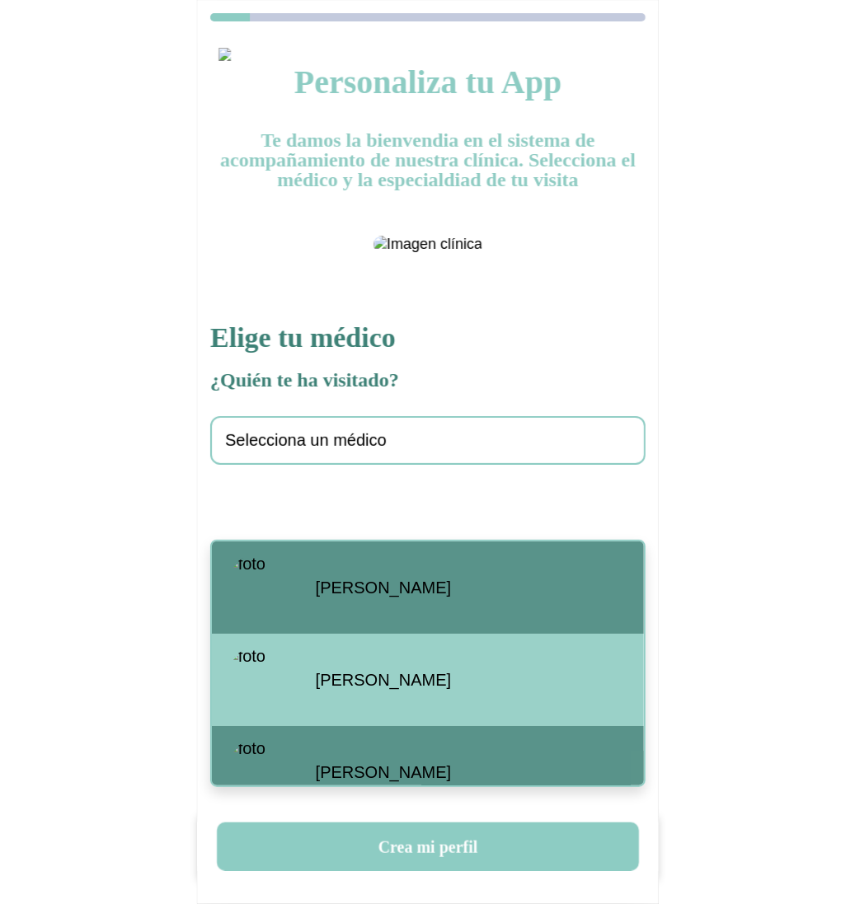
click at [396, 591] on span "Santiago Viteri" at bounding box center [383, 588] width 135 height 19
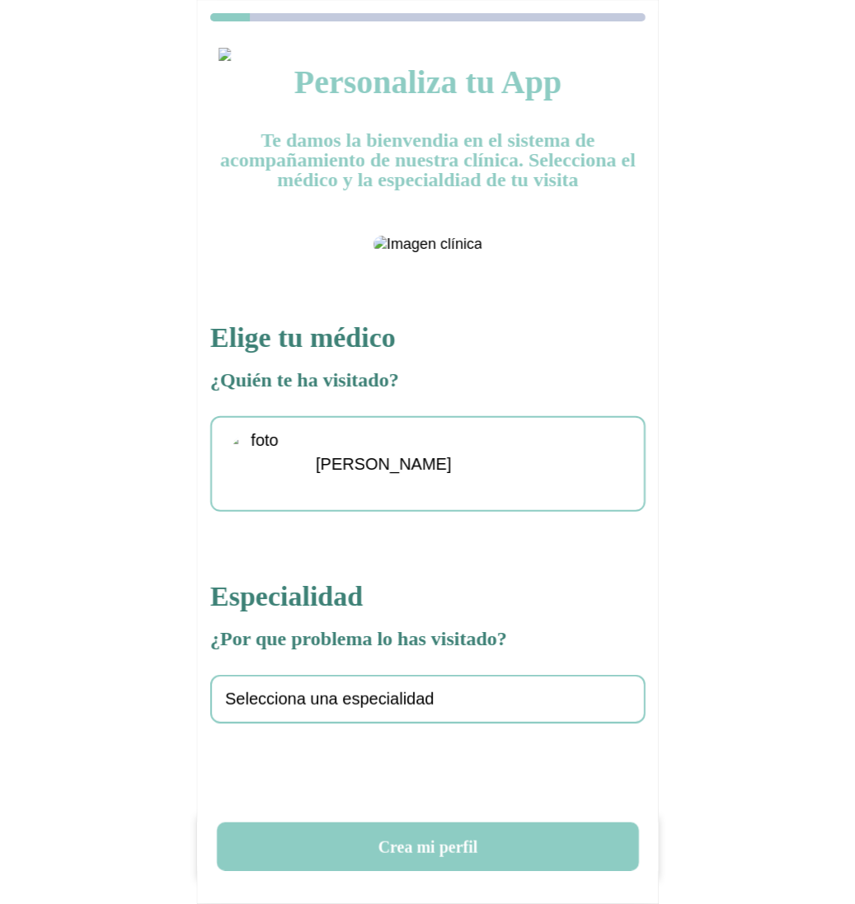
click at [358, 709] on span "Selecciona una especialidad" at bounding box center [329, 699] width 209 height 19
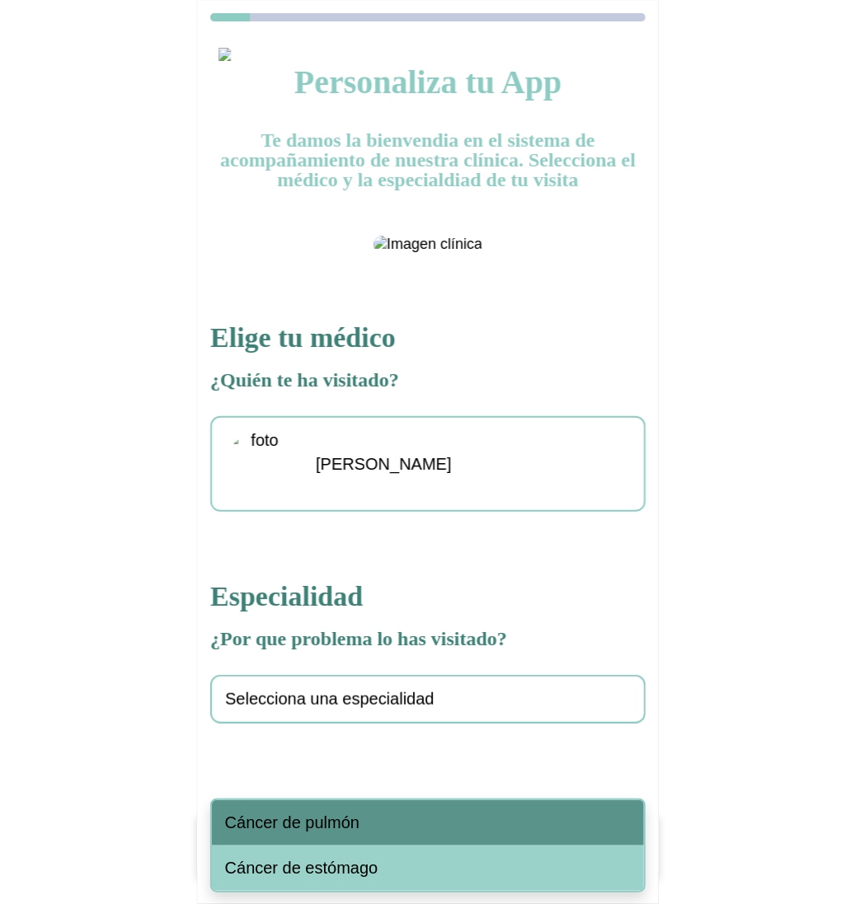
click at [343, 827] on span "Cáncer de pulmón" at bounding box center [292, 823] width 134 height 19
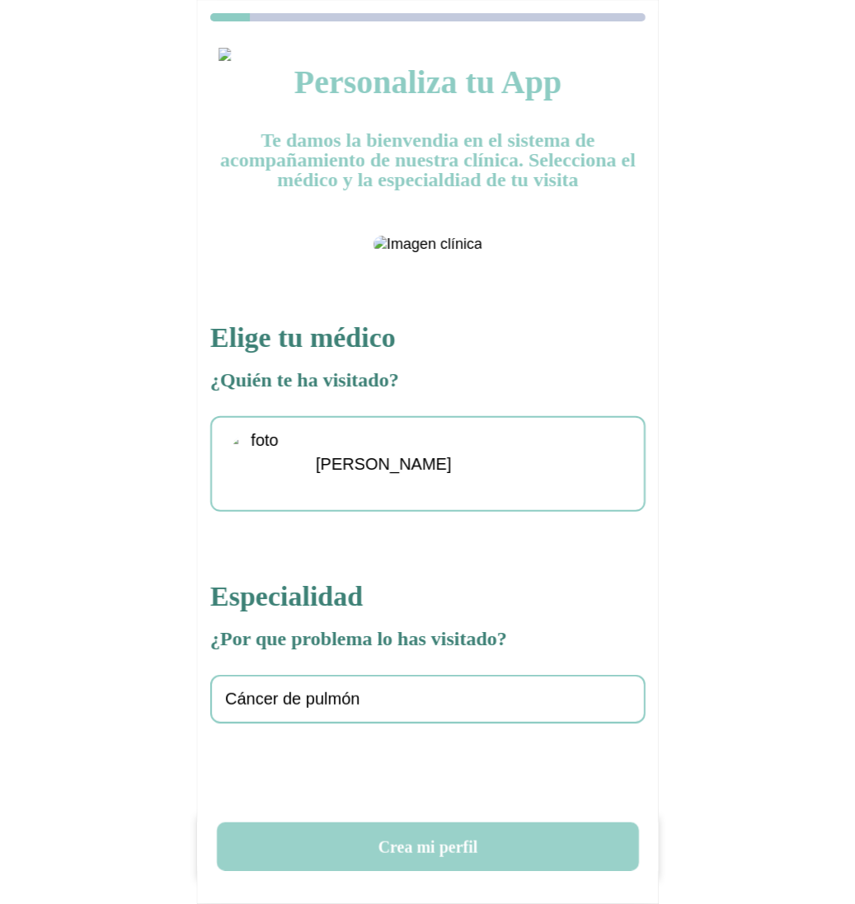
click at [387, 852] on button "Crea mi perfil" at bounding box center [428, 847] width 422 height 49
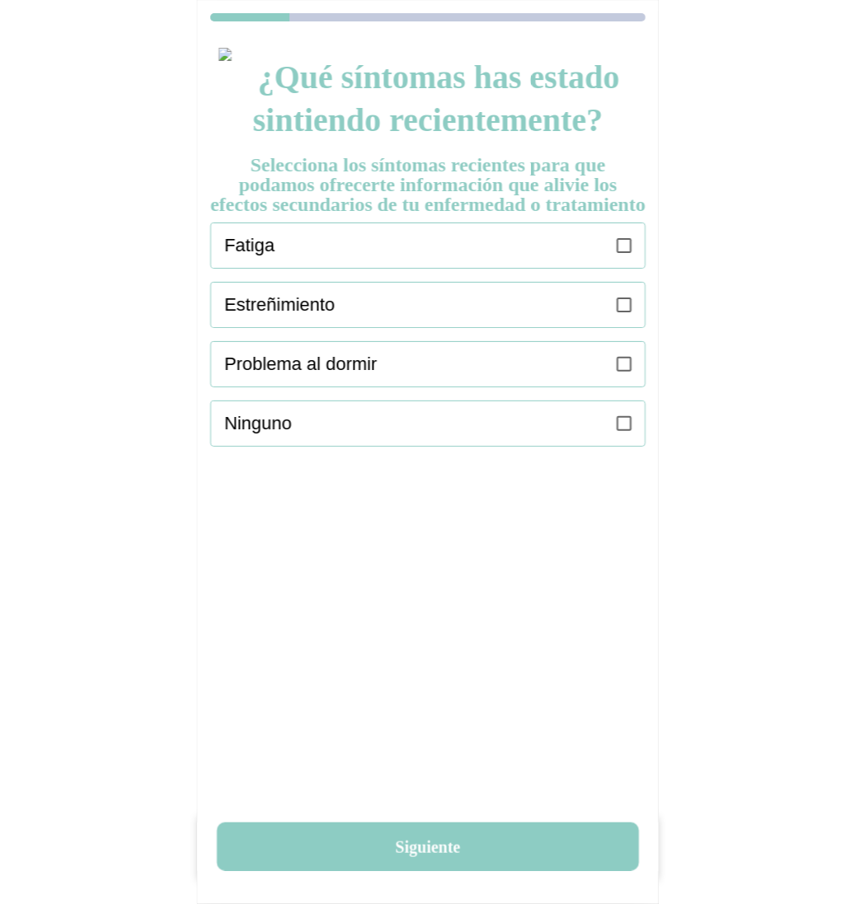
click at [629, 253] on icon at bounding box center [624, 245] width 15 height 15
click at [626, 312] on icon at bounding box center [624, 305] width 15 height 15
click at [620, 372] on icon at bounding box center [624, 364] width 15 height 15
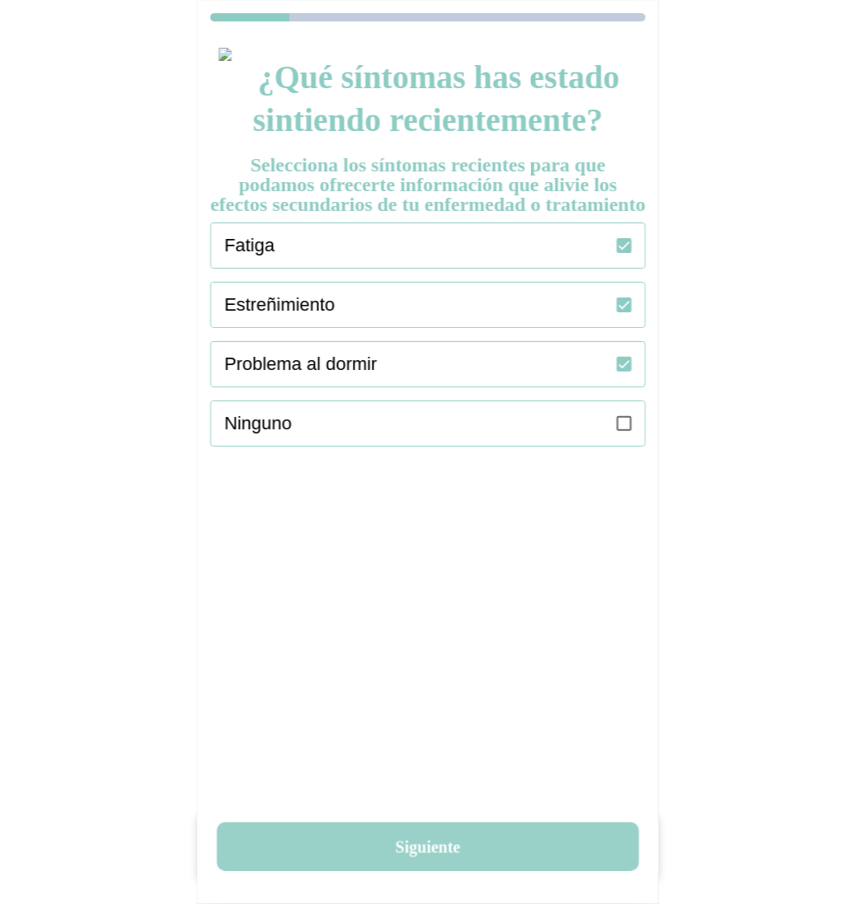
click at [426, 834] on button "Siguiente" at bounding box center [428, 847] width 422 height 49
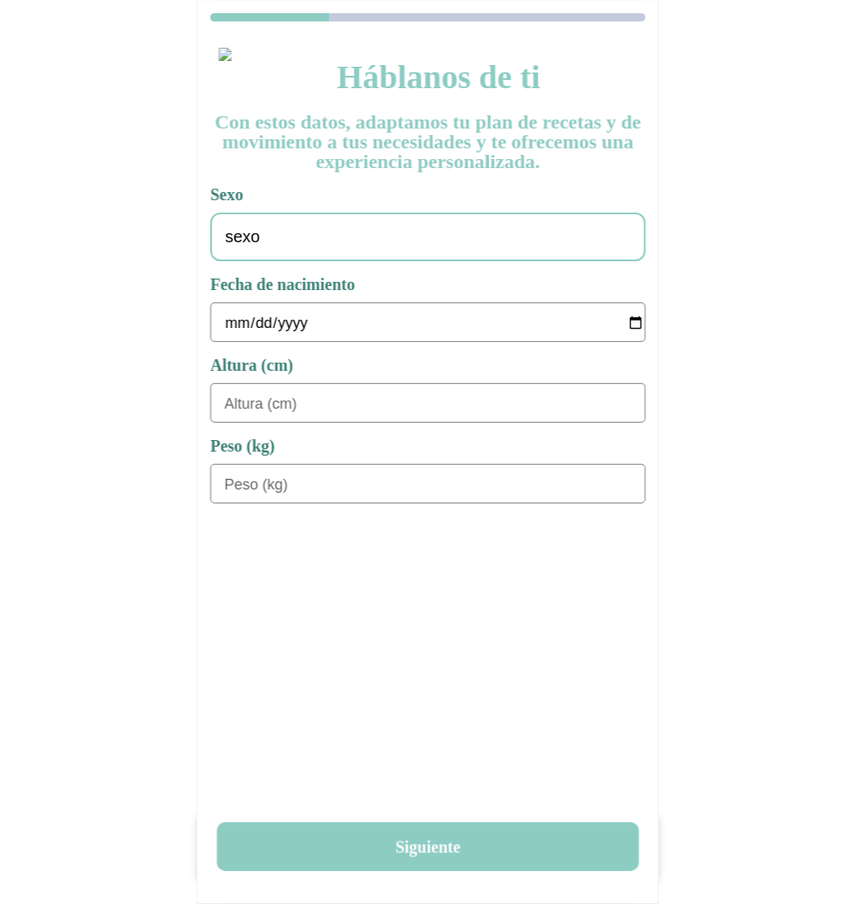
click at [282, 244] on div "sexo" at bounding box center [427, 237] width 435 height 49
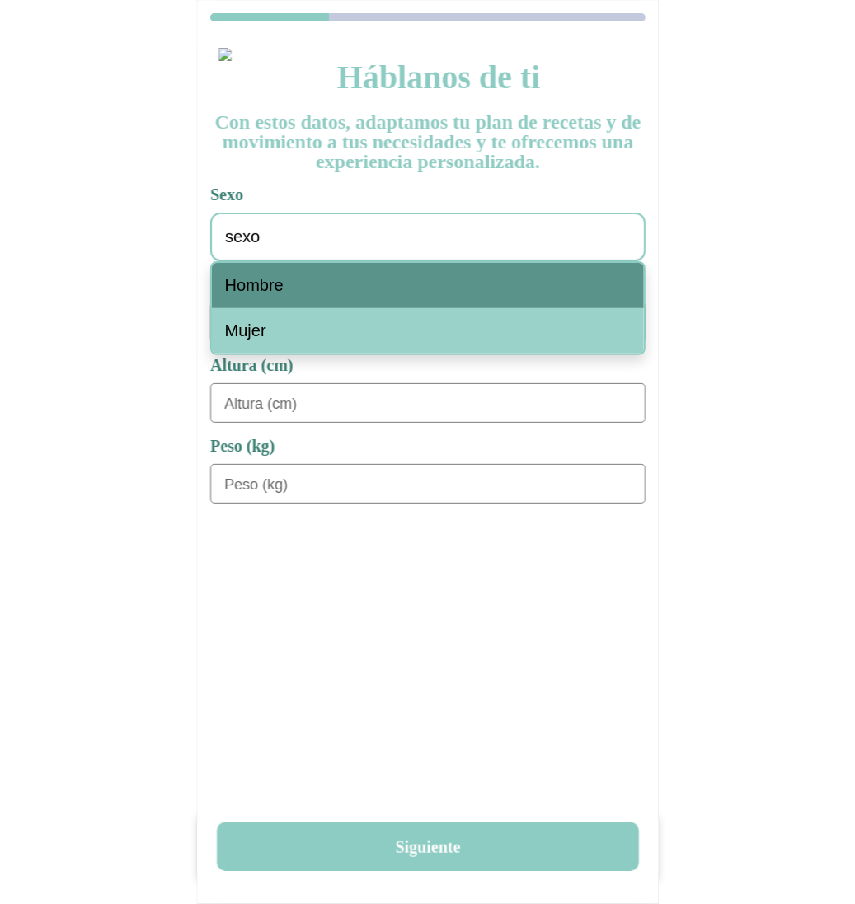
click at [277, 294] on span "Hombre" at bounding box center [254, 285] width 59 height 19
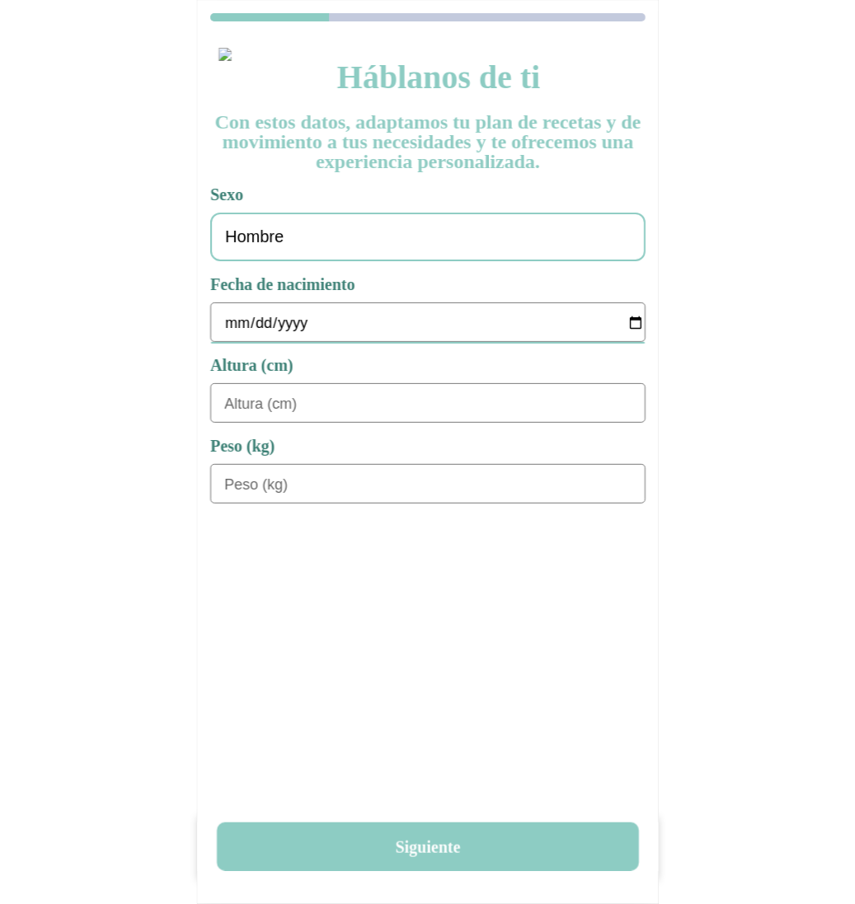
click at [234, 326] on input "date" at bounding box center [434, 323] width 420 height 40
type input "1978-01-01"
type input "180"
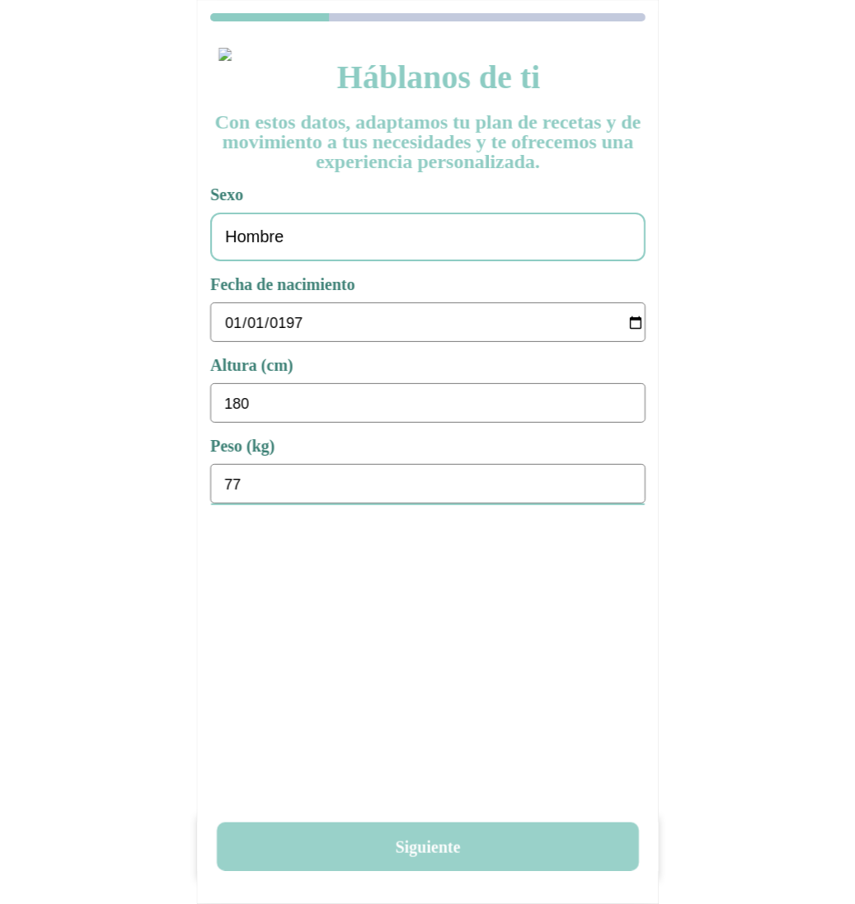
type input "77"
click at [467, 845] on button "Siguiente" at bounding box center [428, 847] width 422 height 49
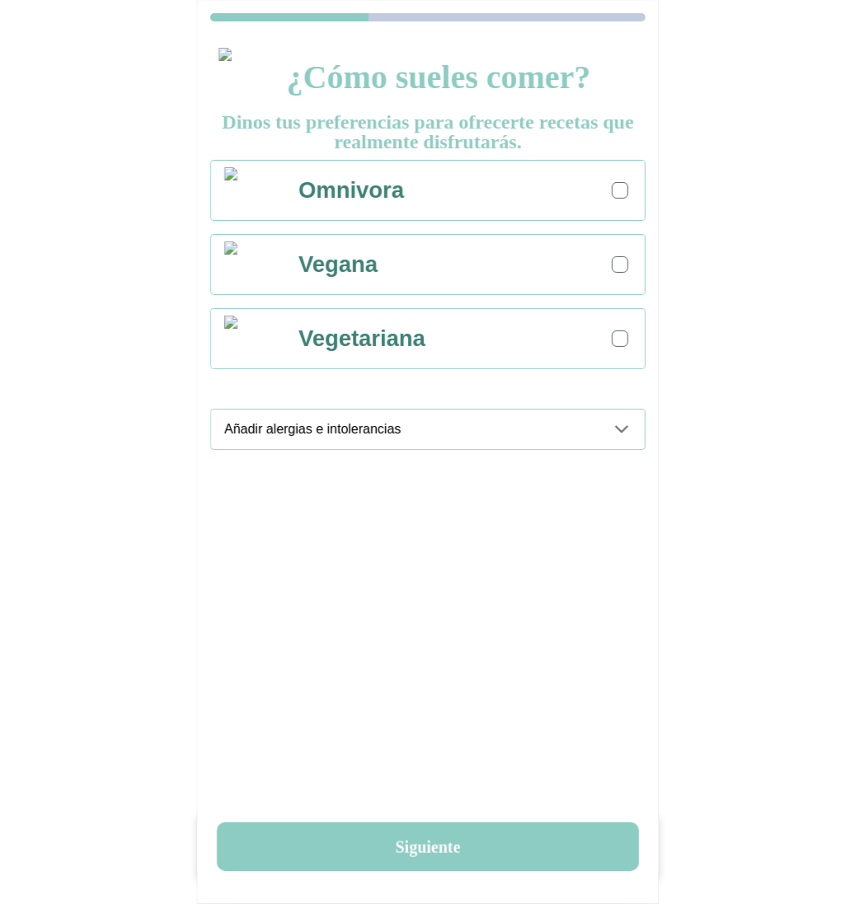
click at [620, 206] on div "Omnivora" at bounding box center [464, 190] width 361 height 59
click at [612, 432] on icon at bounding box center [622, 430] width 20 height 20
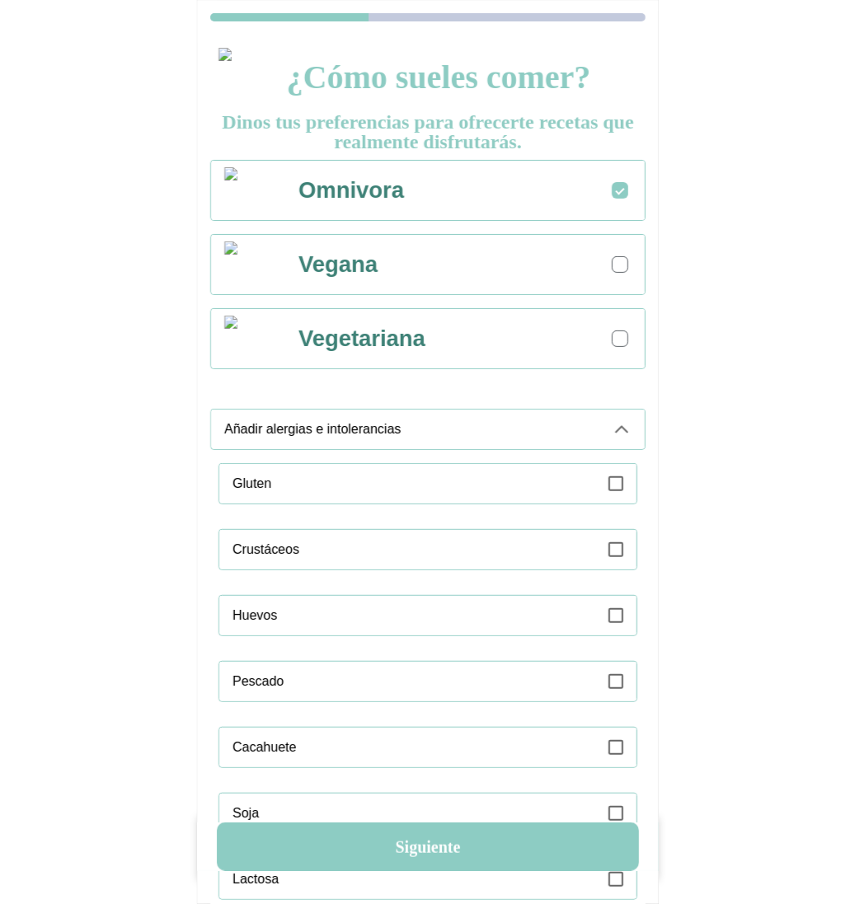
click at [611, 488] on icon at bounding box center [615, 483] width 15 height 15
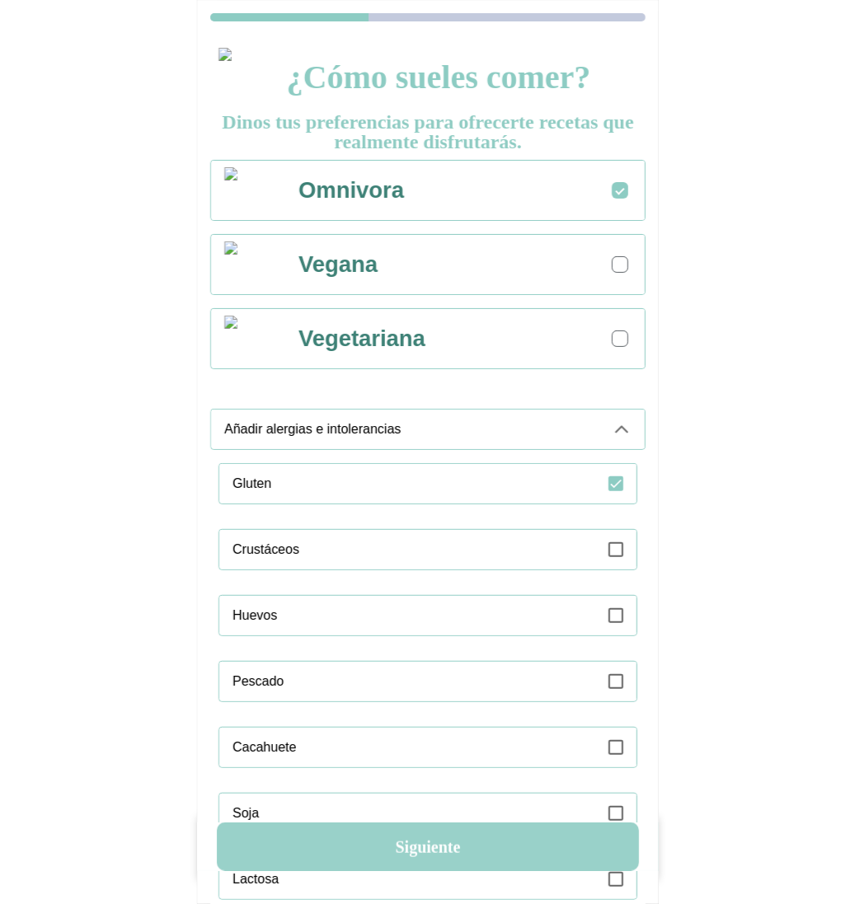
click at [435, 844] on button "Siguiente" at bounding box center [428, 847] width 422 height 49
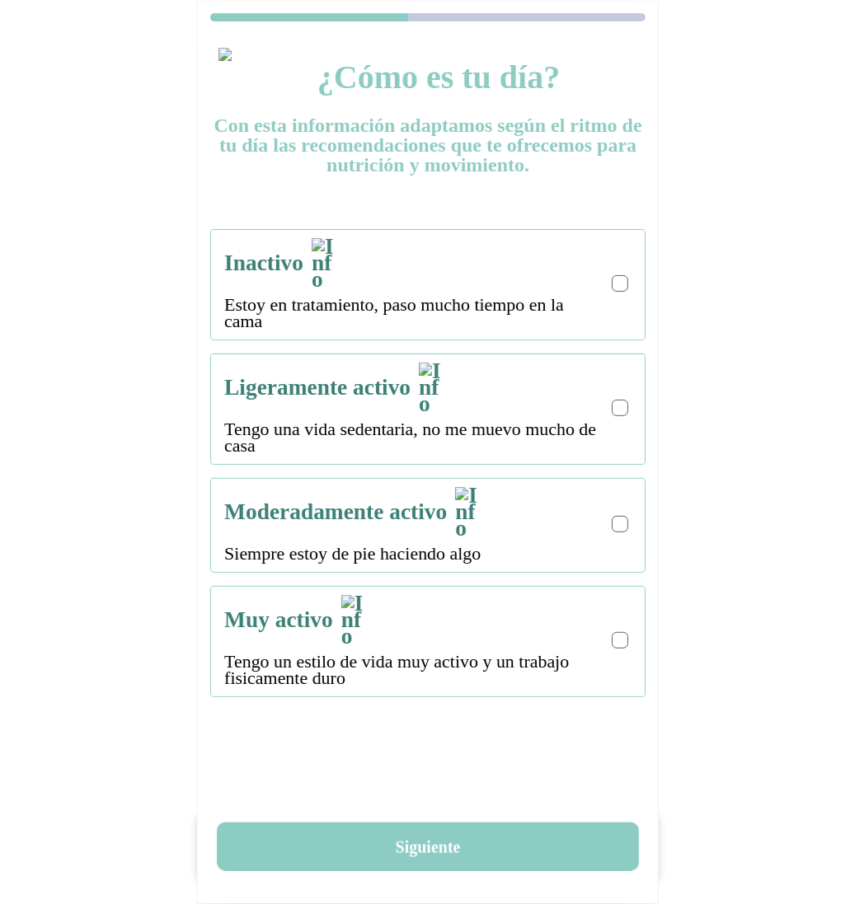
click at [608, 271] on div "Inactivo Estoy en tratamiento, paso mucho tiempo en la cama" at bounding box center [427, 285] width 407 height 110
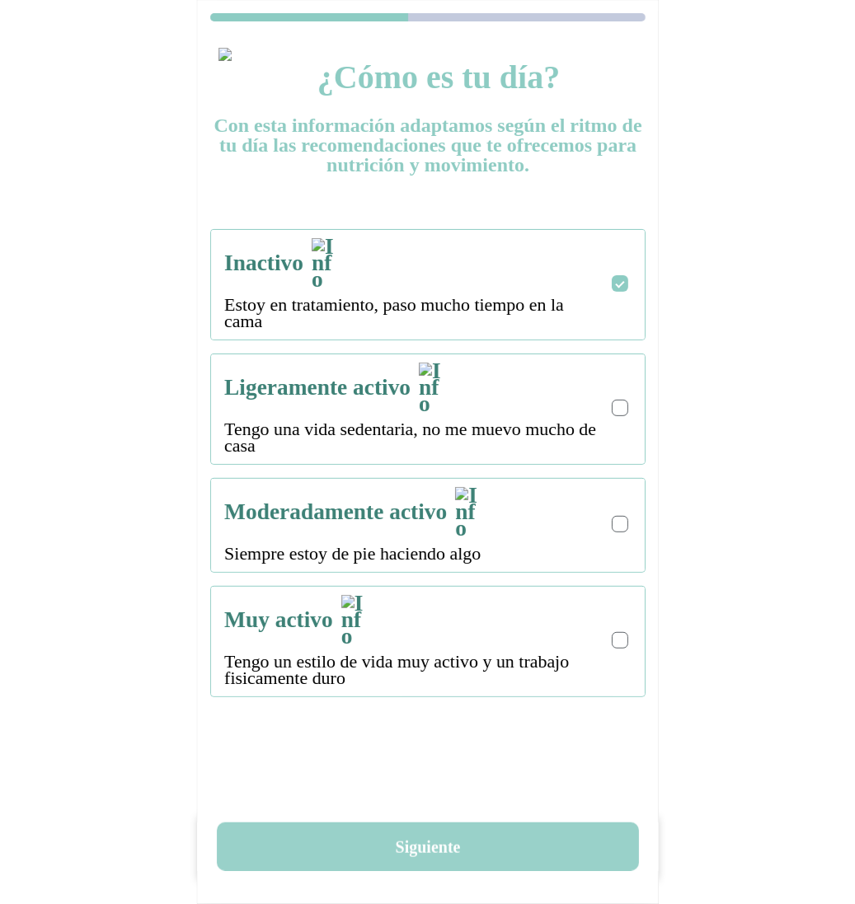
click at [438, 835] on button "Siguiente" at bounding box center [428, 847] width 422 height 49
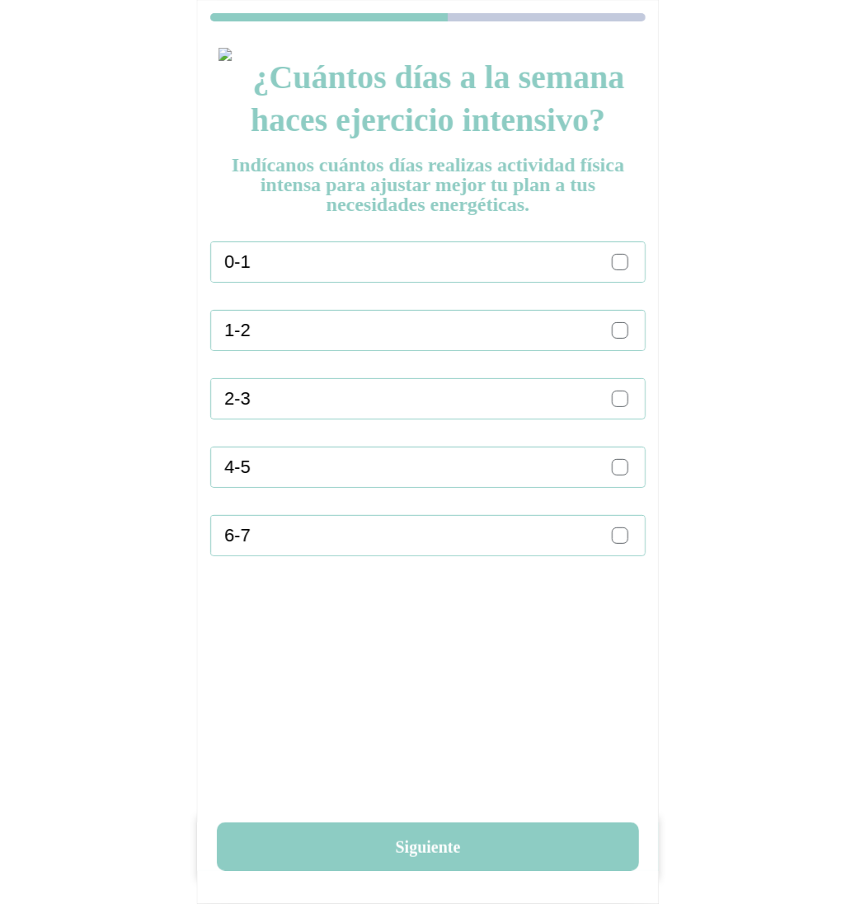
click at [626, 256] on div at bounding box center [620, 262] width 16 height 16
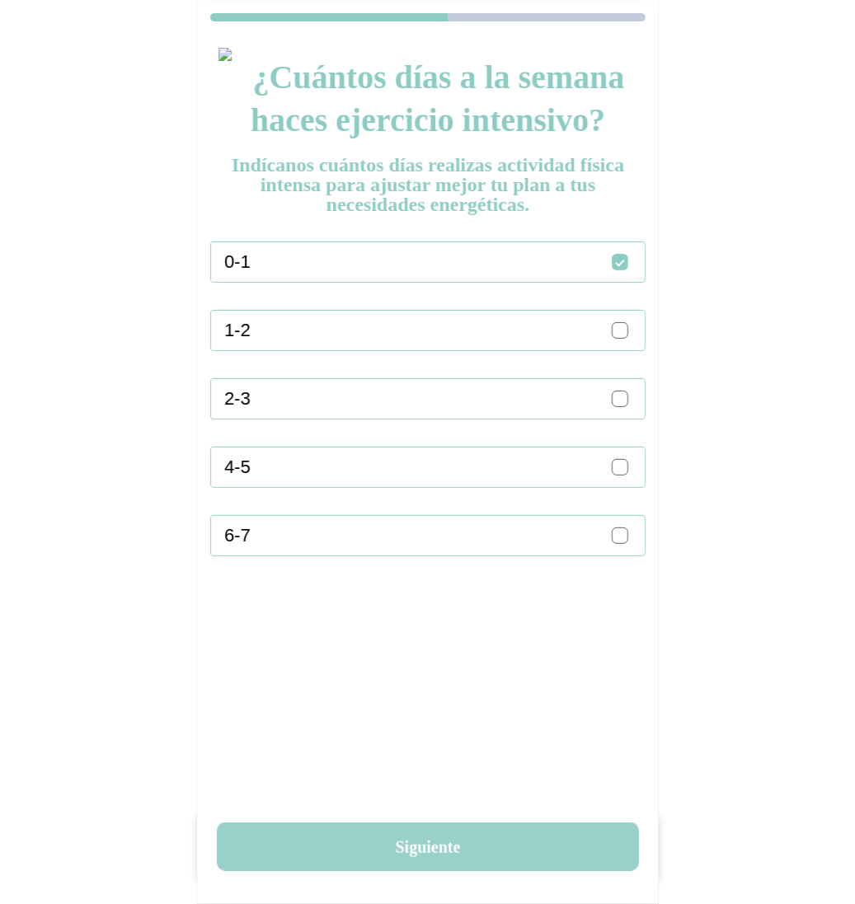
click at [443, 868] on button "Siguiente" at bounding box center [428, 847] width 422 height 49
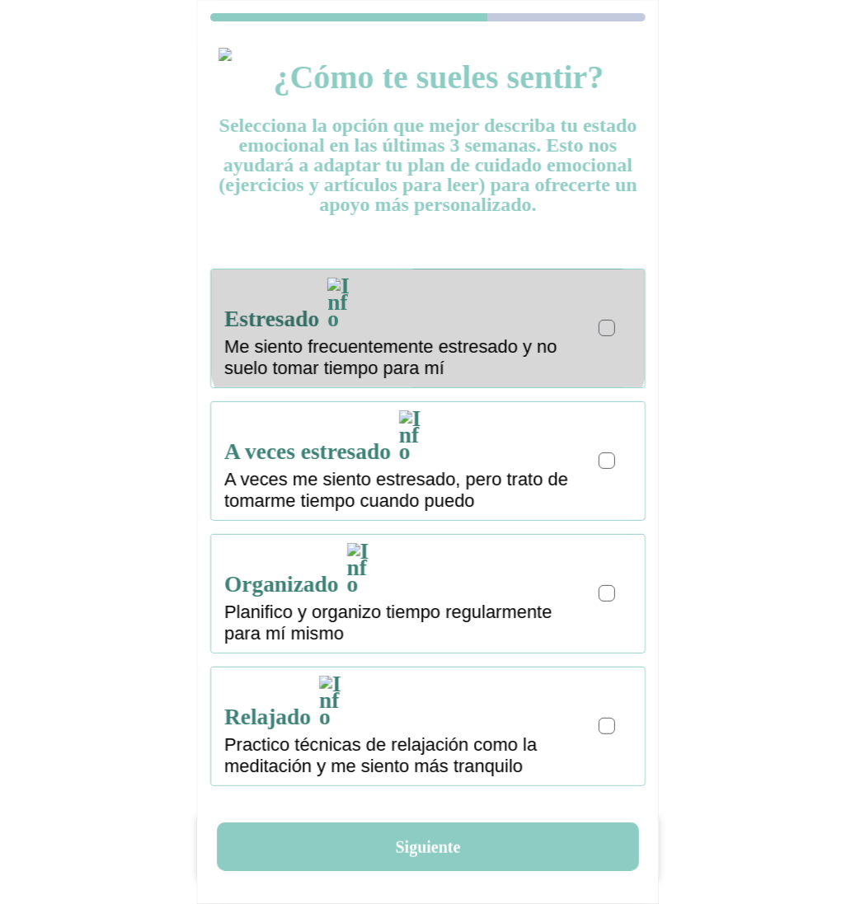
click at [612, 323] on label at bounding box center [608, 328] width 20 height 20
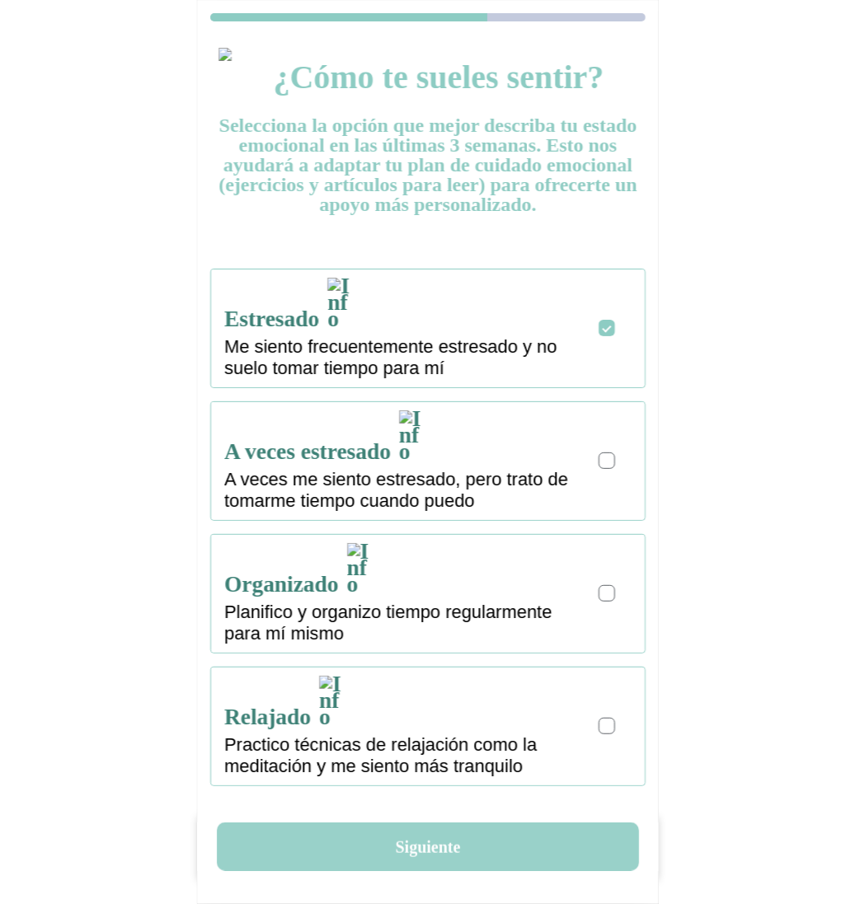
click at [459, 865] on button "Siguiente" at bounding box center [428, 847] width 422 height 49
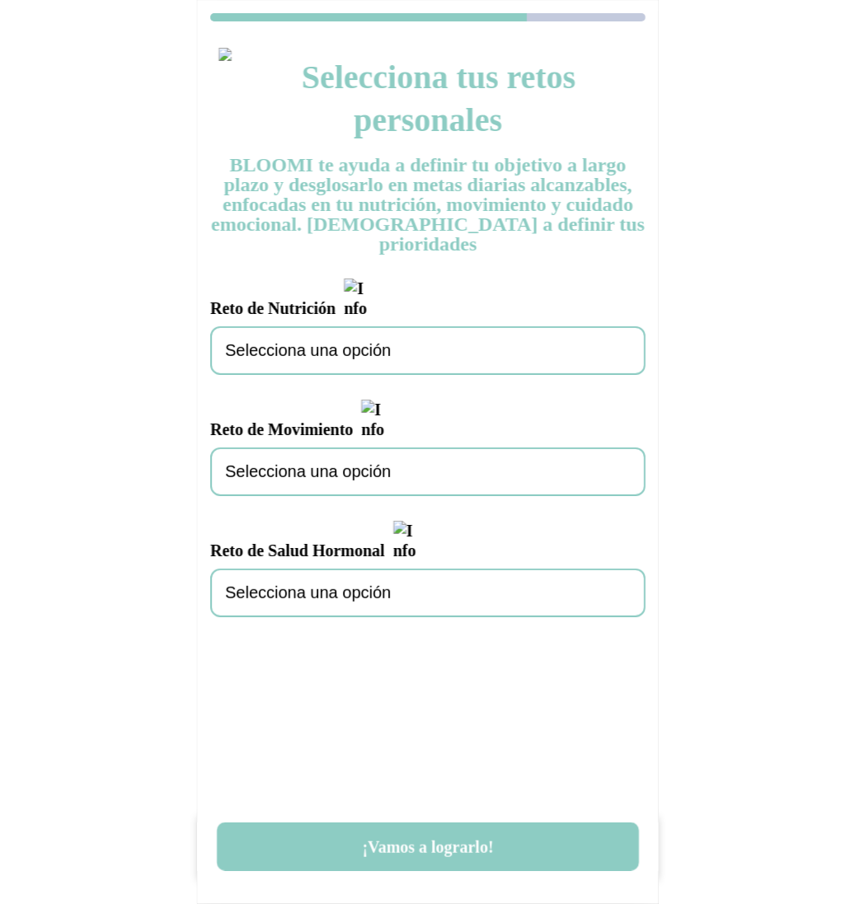
click at [402, 326] on div "Selecciona una opción" at bounding box center [427, 350] width 435 height 49
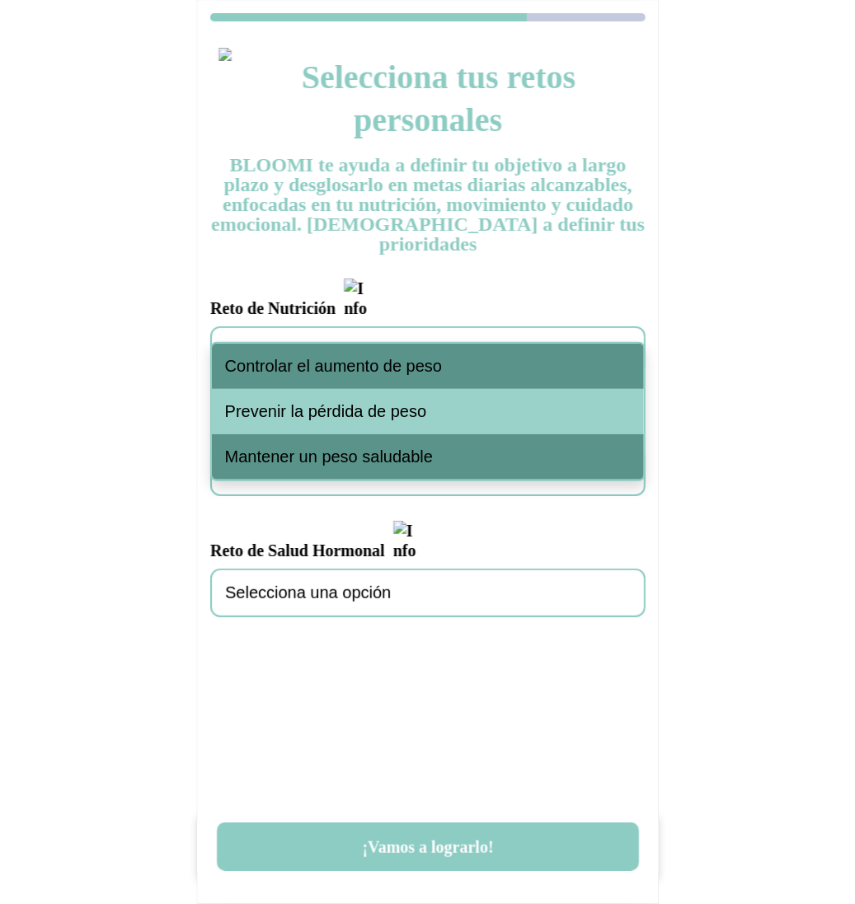
click at [401, 359] on span "Controlar el aumento de peso" at bounding box center [334, 366] width 218 height 19
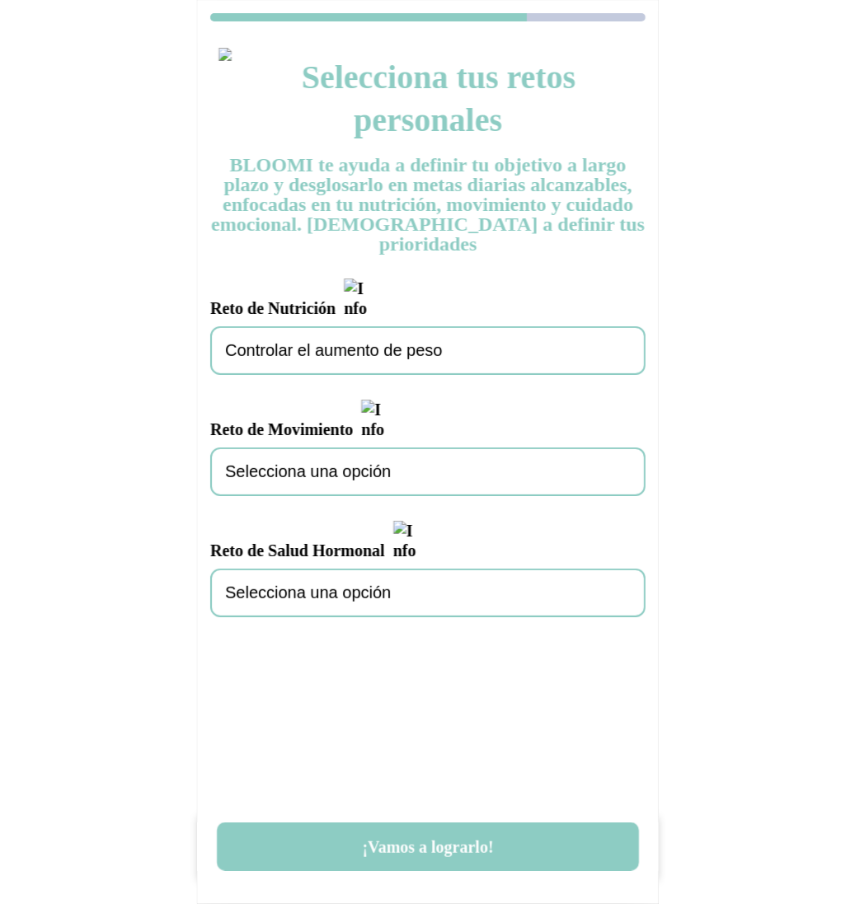
click at [378, 462] on span "Selecciona una opción" at bounding box center [308, 471] width 166 height 19
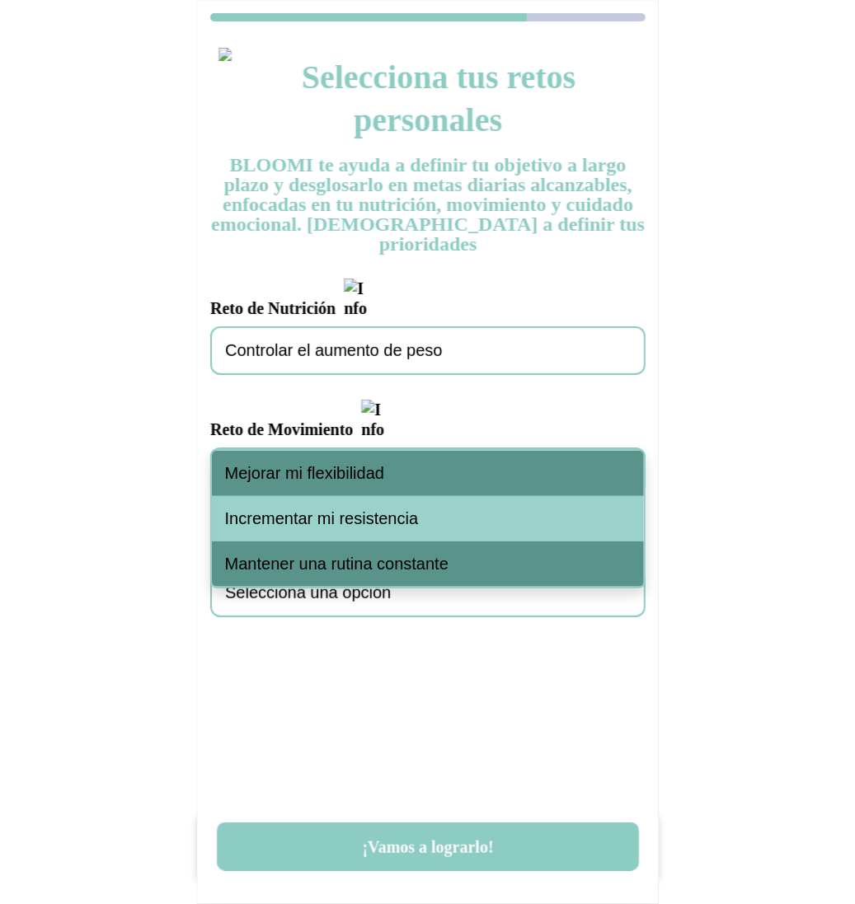
click at [378, 473] on span "Mejorar mi flexibilidad" at bounding box center [304, 473] width 159 height 19
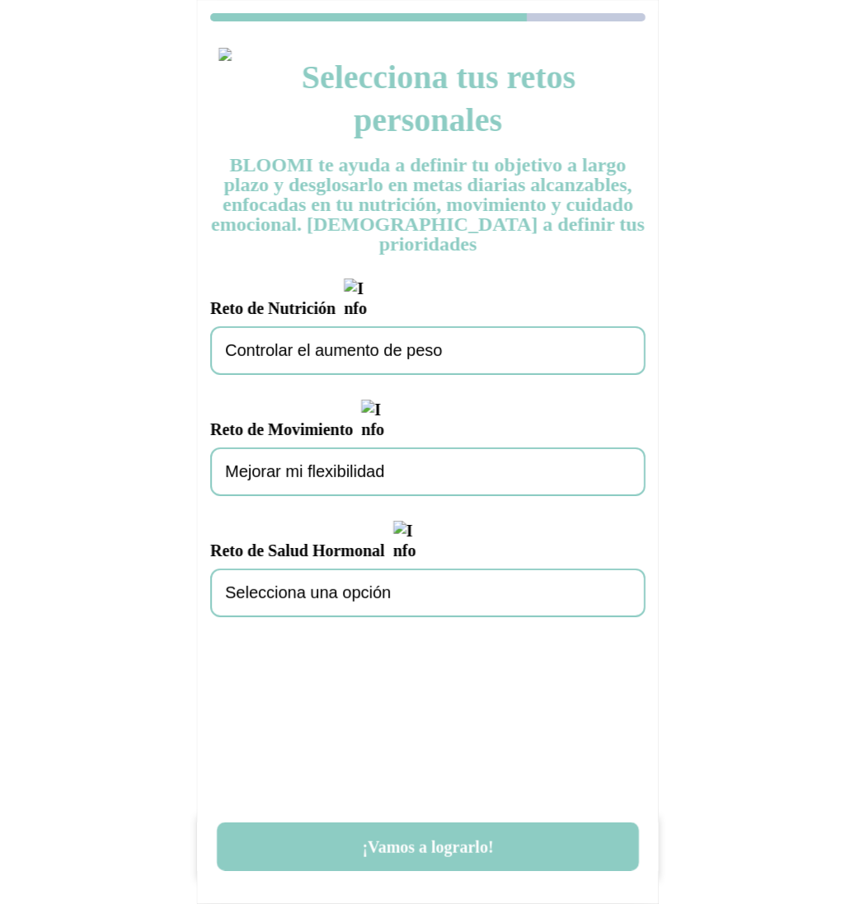
click at [370, 569] on div "Selecciona una opción" at bounding box center [427, 593] width 435 height 49
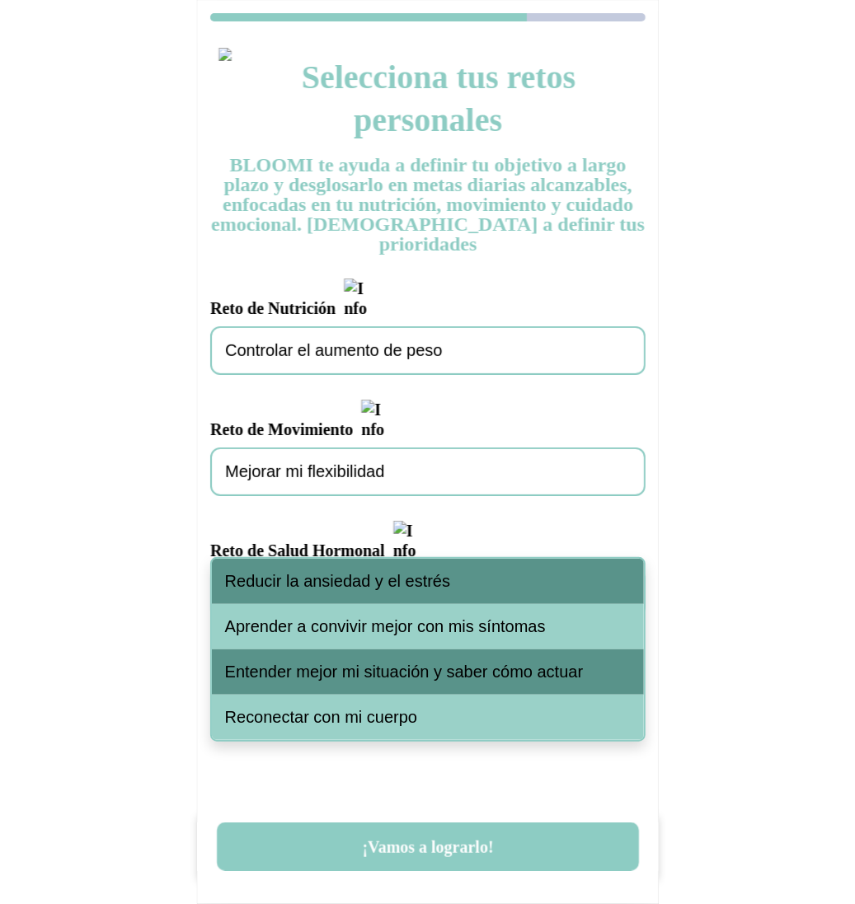
click at [373, 580] on span "Reducir la ansiedad y el estrés" at bounding box center [337, 581] width 225 height 19
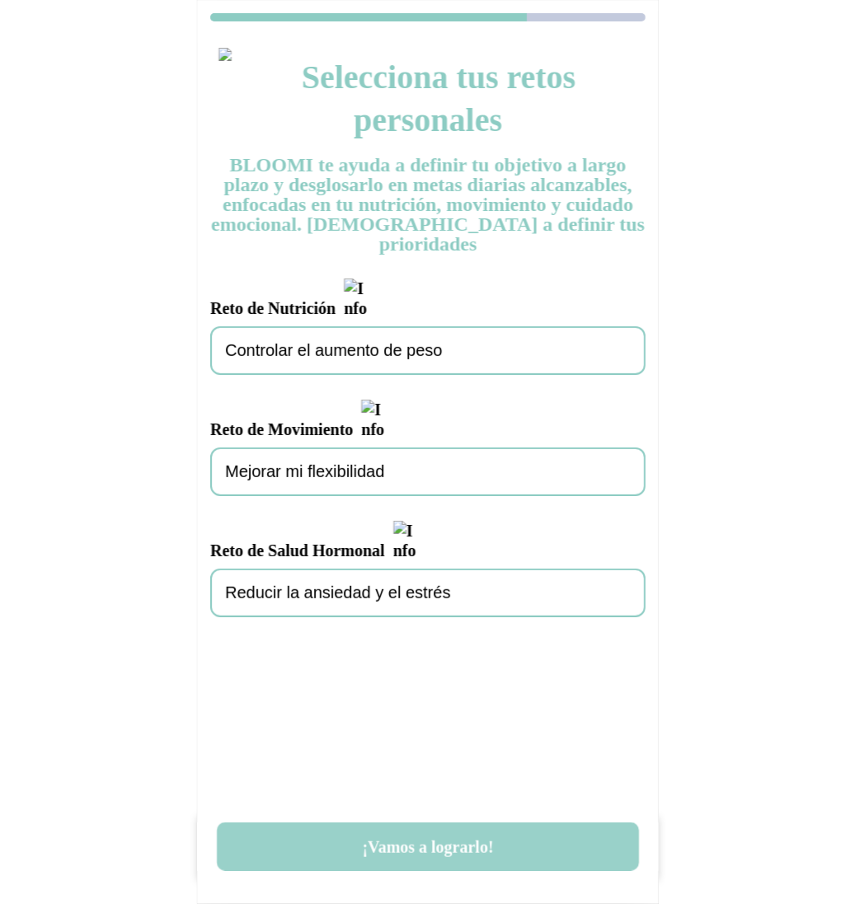
click at [442, 844] on button "¡Vamos a lograrlo!" at bounding box center [428, 847] width 422 height 49
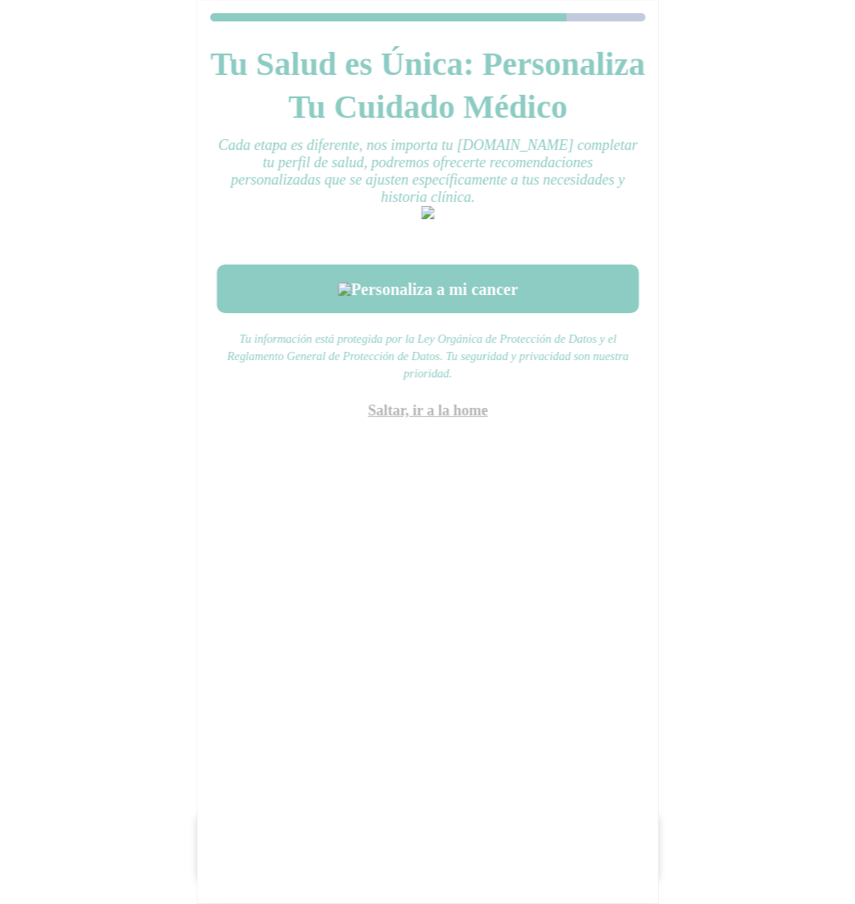
click at [461, 419] on link "Saltar, ir a la home" at bounding box center [428, 410] width 120 height 16
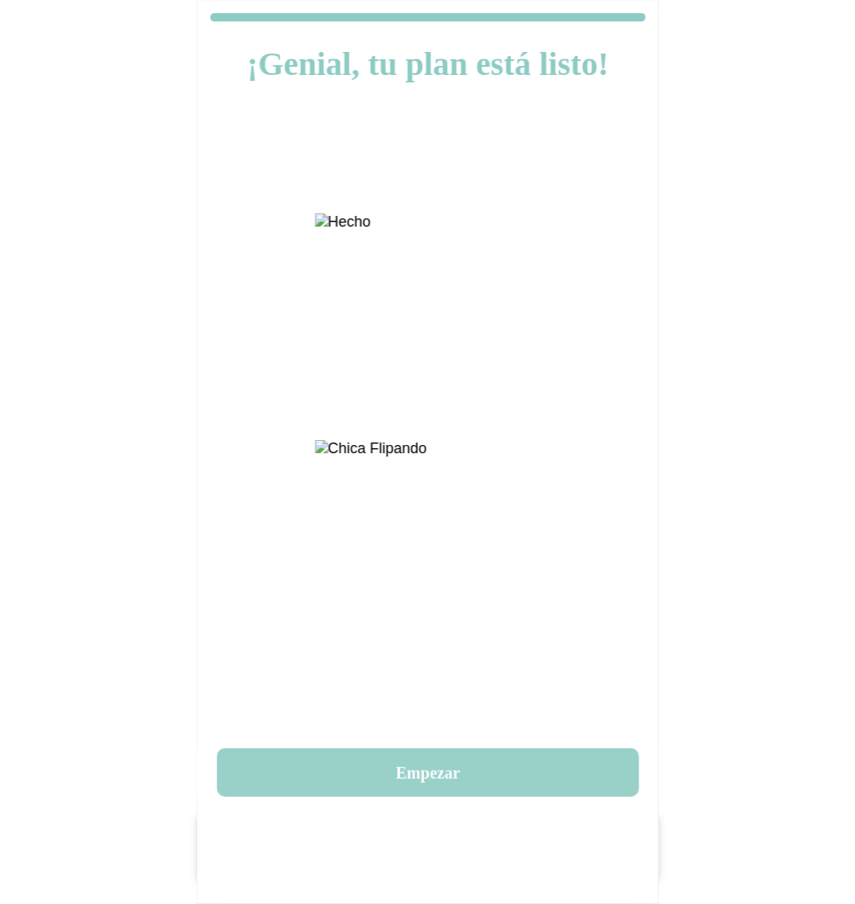
click at [462, 766] on button "Empezar" at bounding box center [428, 772] width 422 height 49
